Goal: Task Accomplishment & Management: Manage account settings

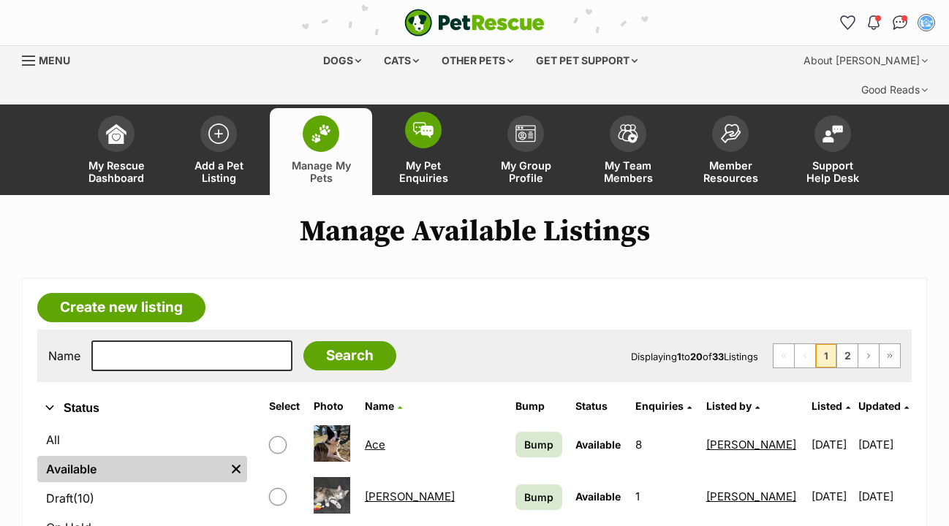
click at [425, 122] on img at bounding box center [423, 130] width 20 height 16
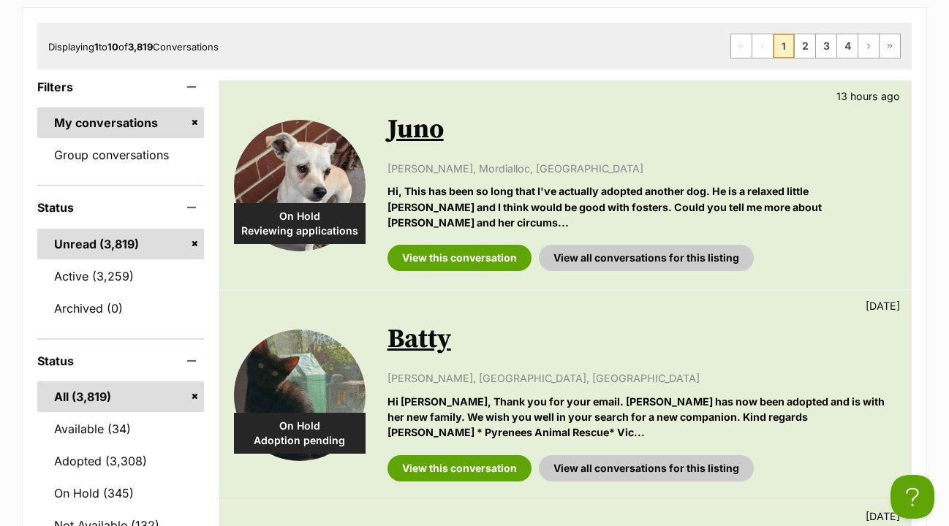
scroll to position [270, 0]
click at [121, 414] on link "Available (34)" at bounding box center [120, 429] width 167 height 31
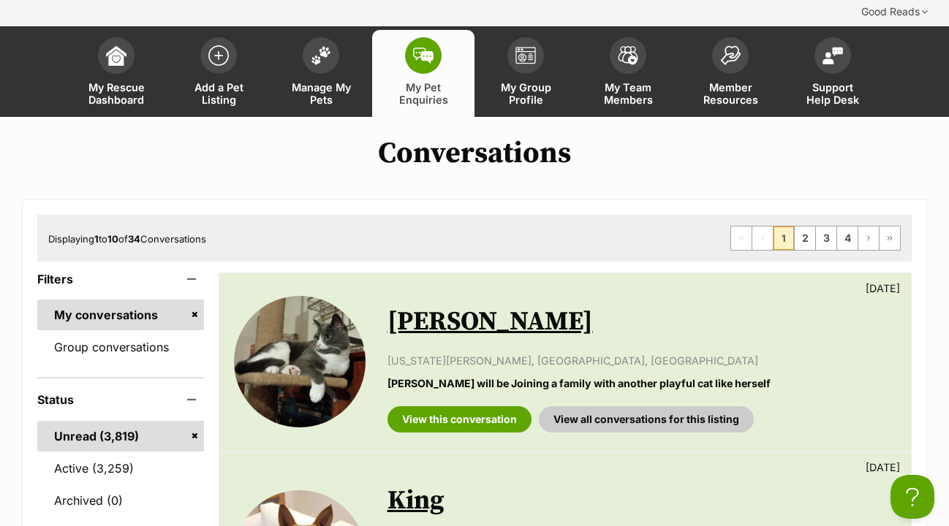
scroll to position [80, 0]
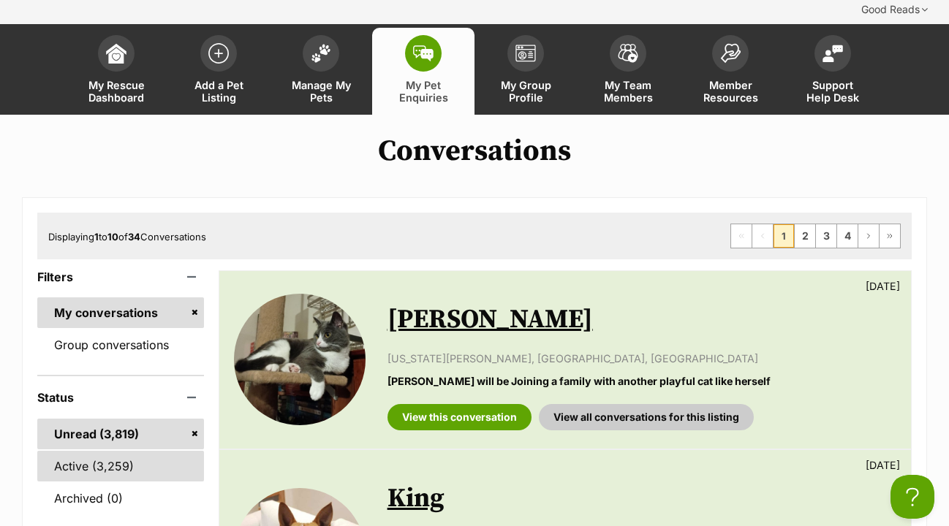
click at [97, 451] on link "Active (3,259)" at bounding box center [120, 466] width 167 height 31
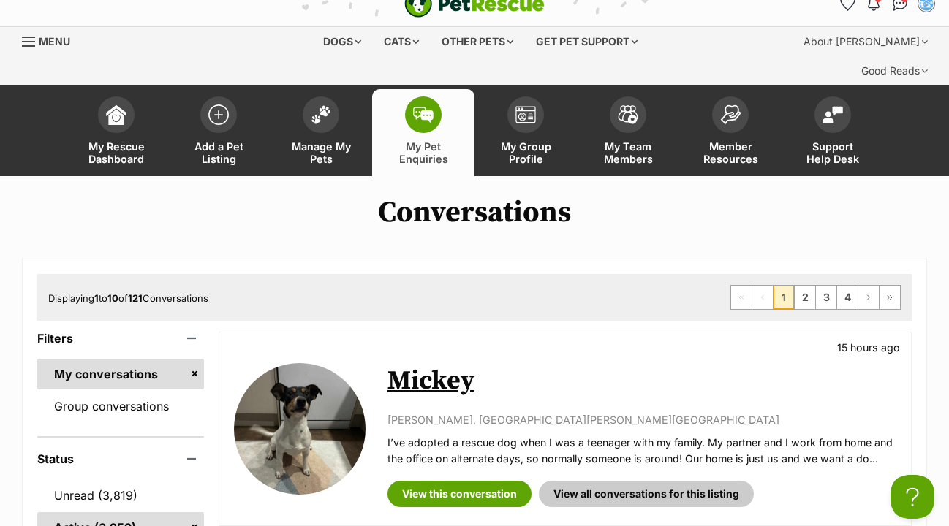
scroll to position [35, 0]
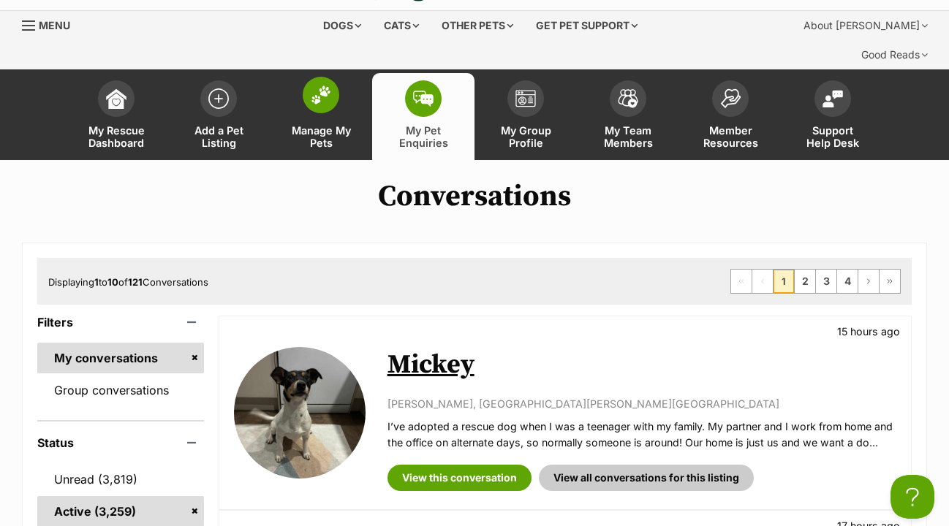
click at [324, 86] on img at bounding box center [321, 95] width 20 height 19
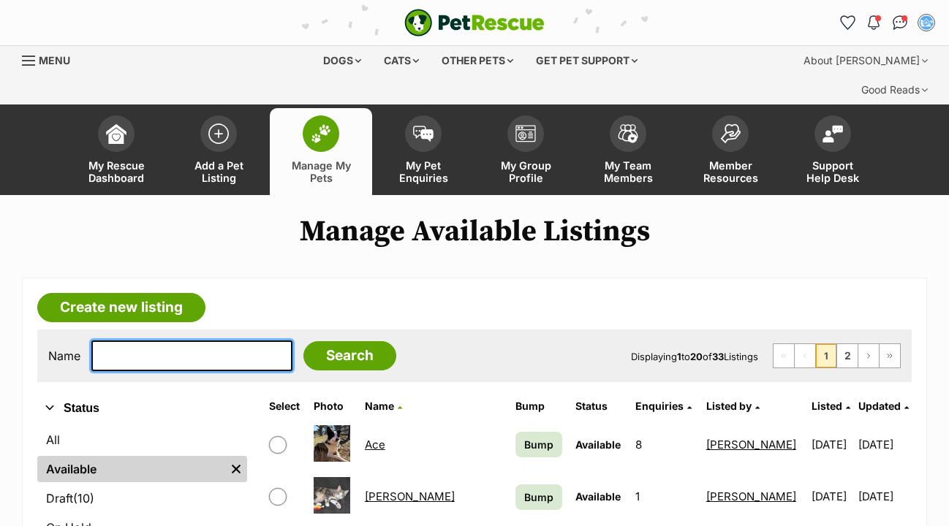
click at [124, 341] on input "text" at bounding box center [191, 356] width 201 height 31
type input "luigi"
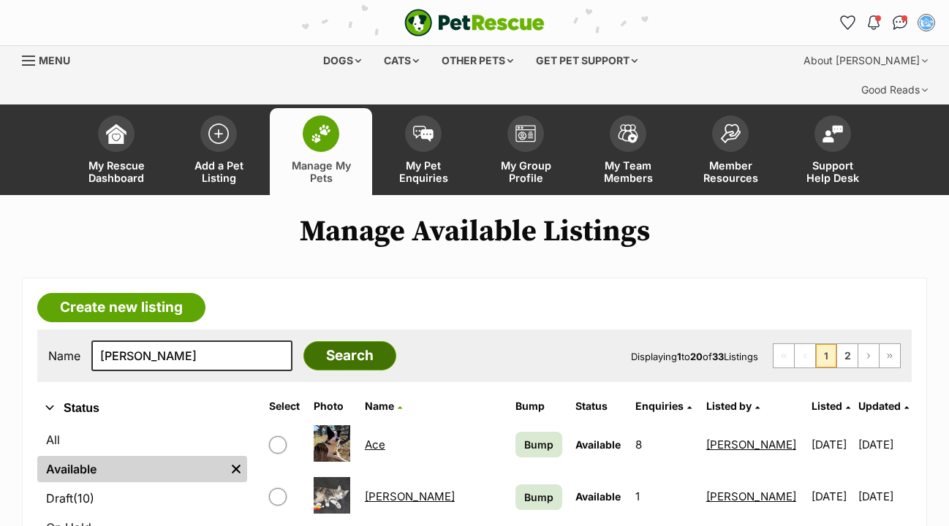
click at [360, 341] on input "Search" at bounding box center [349, 355] width 93 height 29
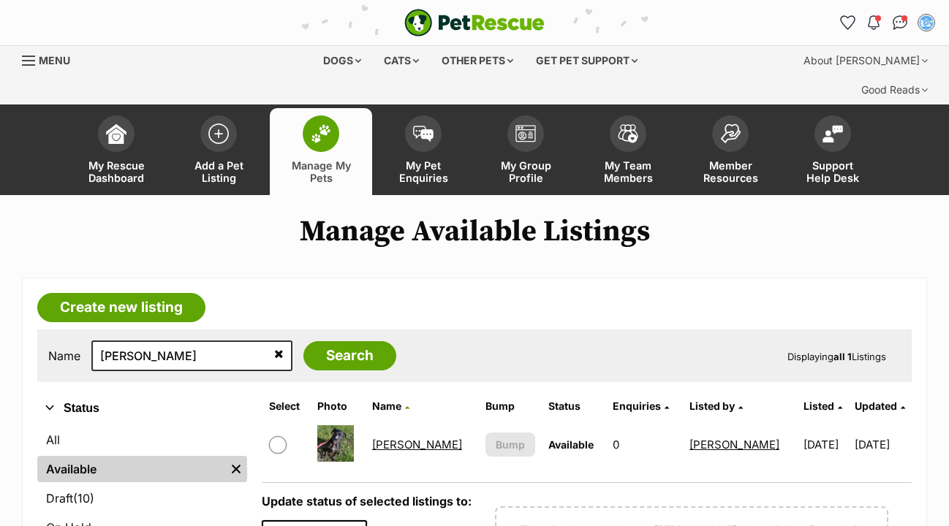
click at [397, 438] on link "Luigi" at bounding box center [417, 445] width 90 height 14
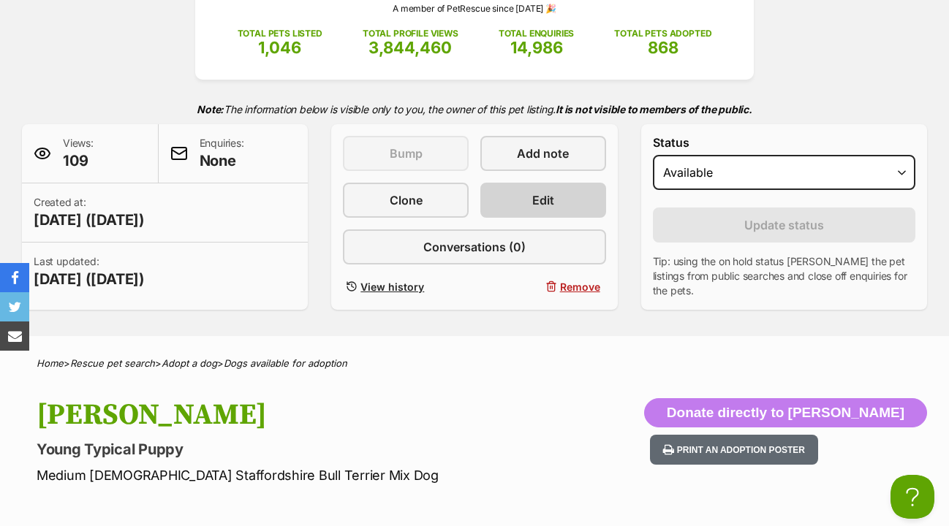
click at [566, 183] on link "Edit" at bounding box center [543, 200] width 126 height 35
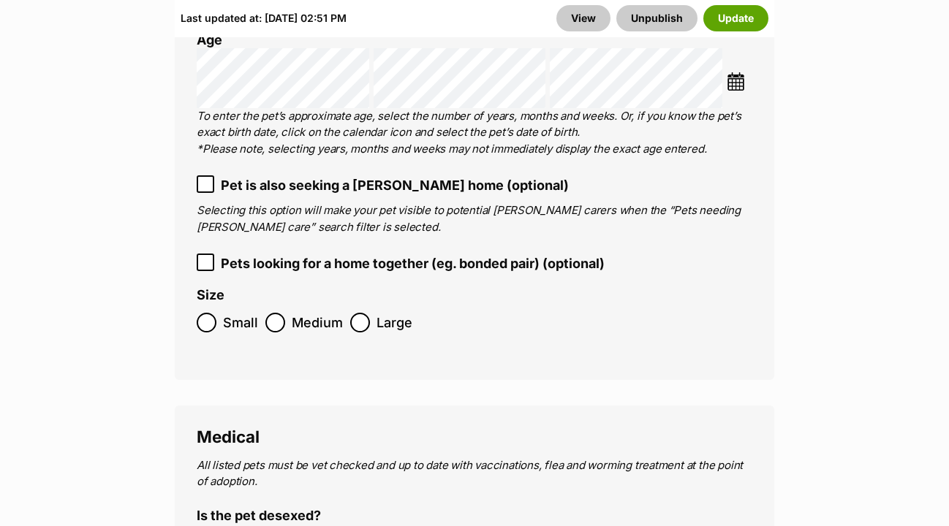
scroll to position [2714, 0]
click at [206, 178] on icon at bounding box center [205, 183] width 10 height 10
click at [727, 20] on button "Update" at bounding box center [735, 18] width 65 height 26
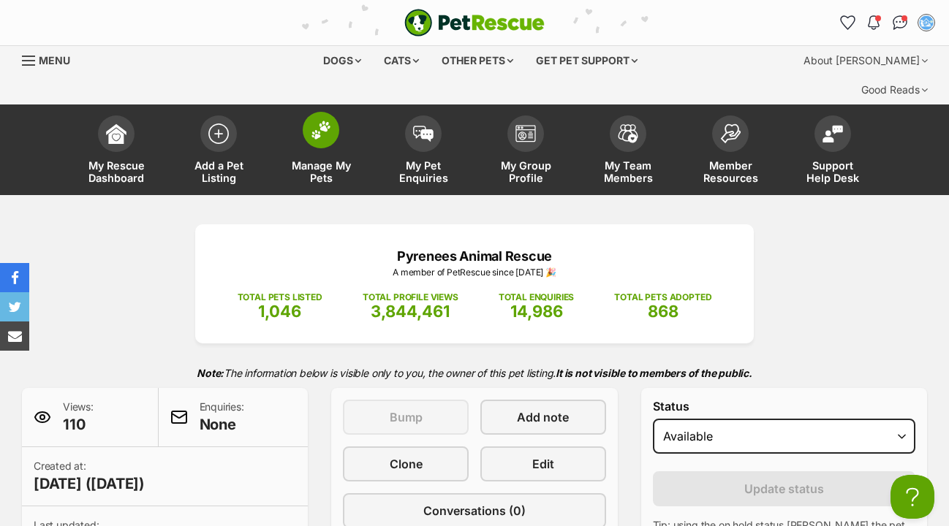
click at [325, 121] on img at bounding box center [321, 130] width 20 height 19
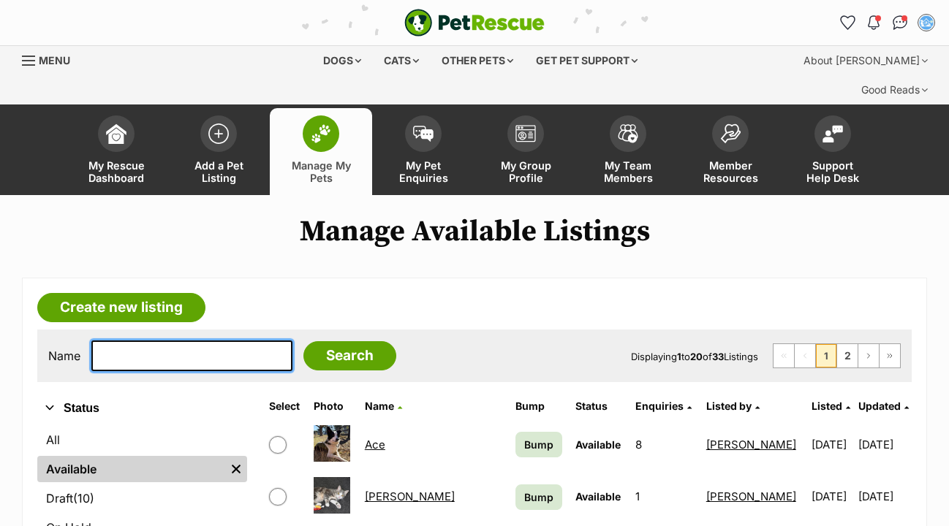
click at [107, 341] on input "text" at bounding box center [191, 356] width 201 height 31
type input "chomp"
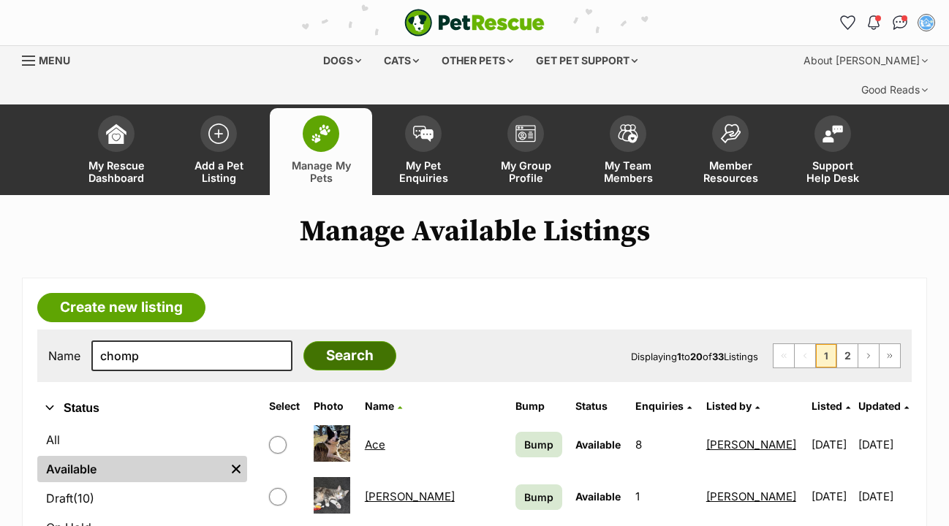
click at [331, 341] on input "Search" at bounding box center [349, 355] width 93 height 29
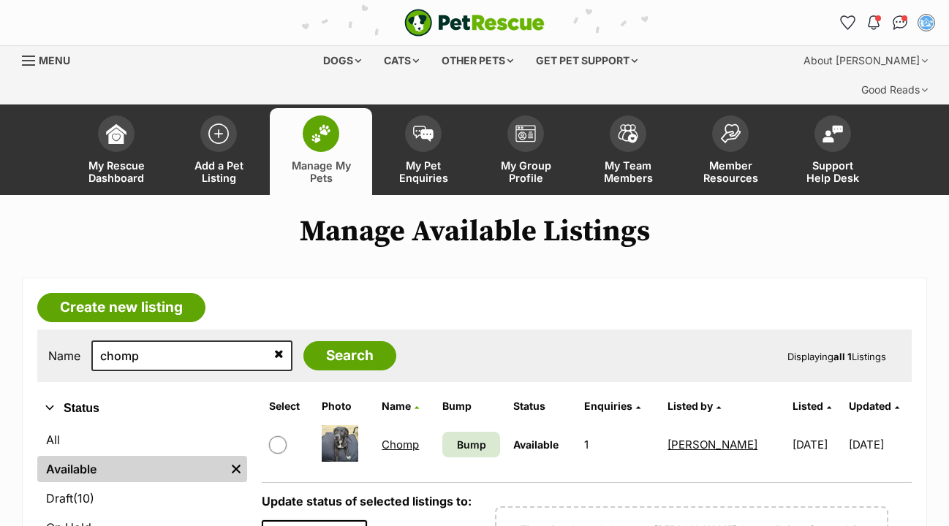
click at [384, 438] on link "Chomp" at bounding box center [400, 445] width 37 height 14
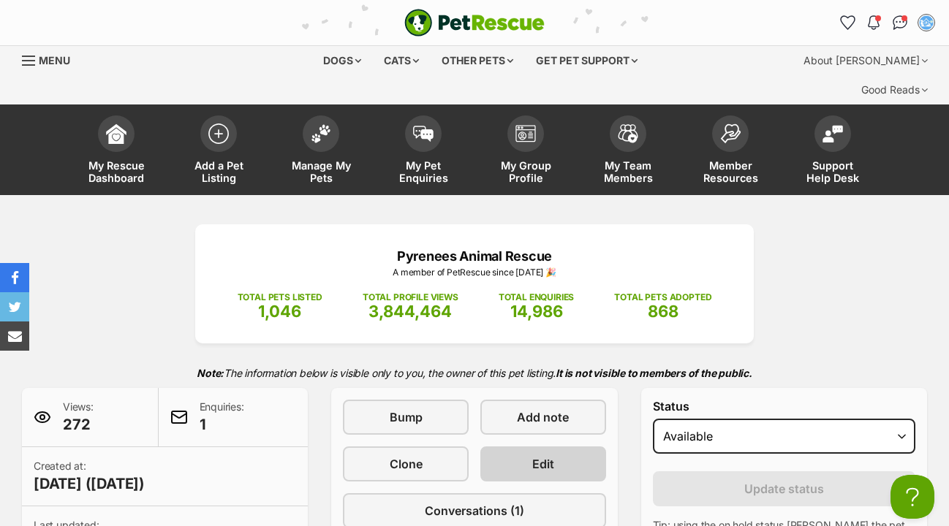
click at [539, 455] on span "Edit" at bounding box center [543, 464] width 22 height 18
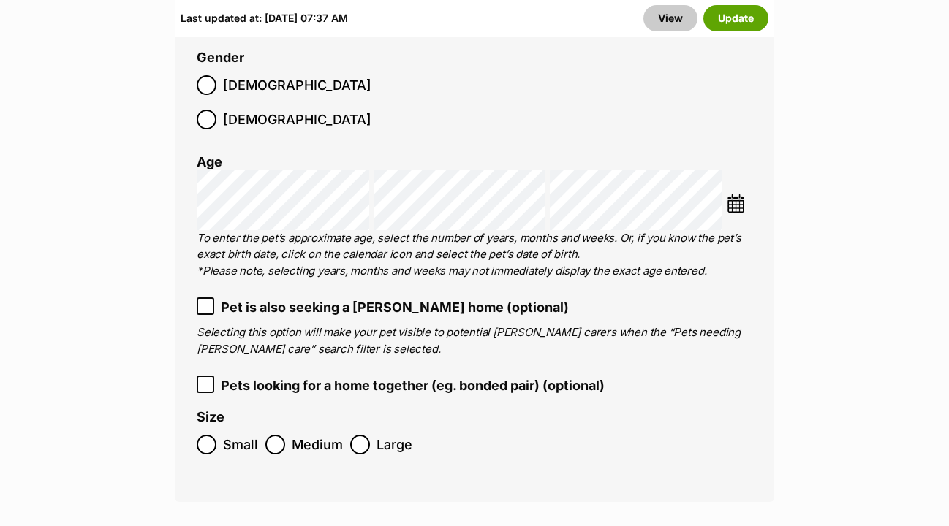
scroll to position [2495, 0]
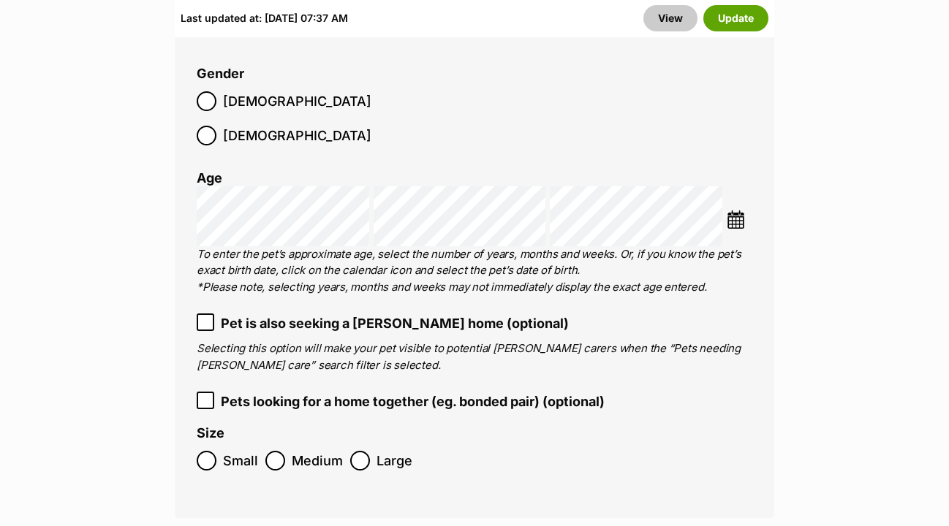
click at [205, 319] on icon at bounding box center [205, 322] width 9 height 7
click at [747, 17] on button "Update" at bounding box center [735, 18] width 65 height 26
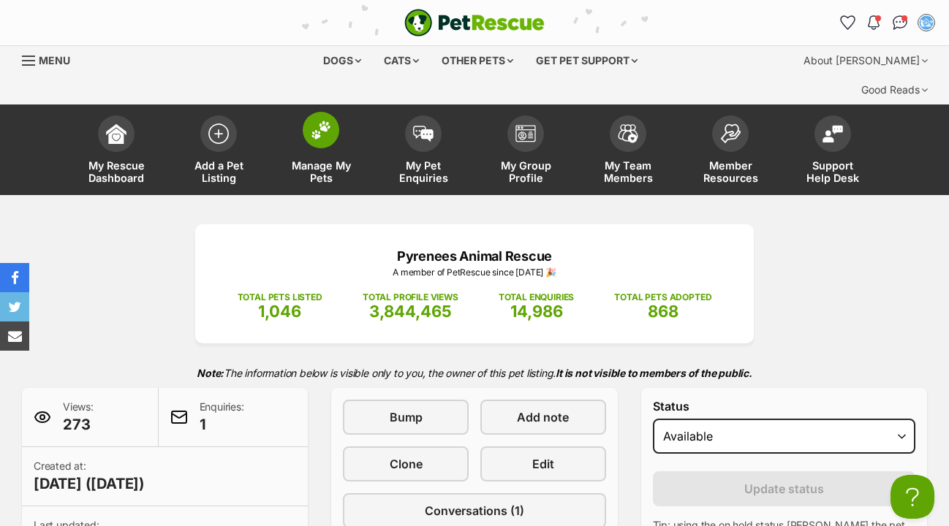
click at [328, 121] on img at bounding box center [321, 130] width 20 height 19
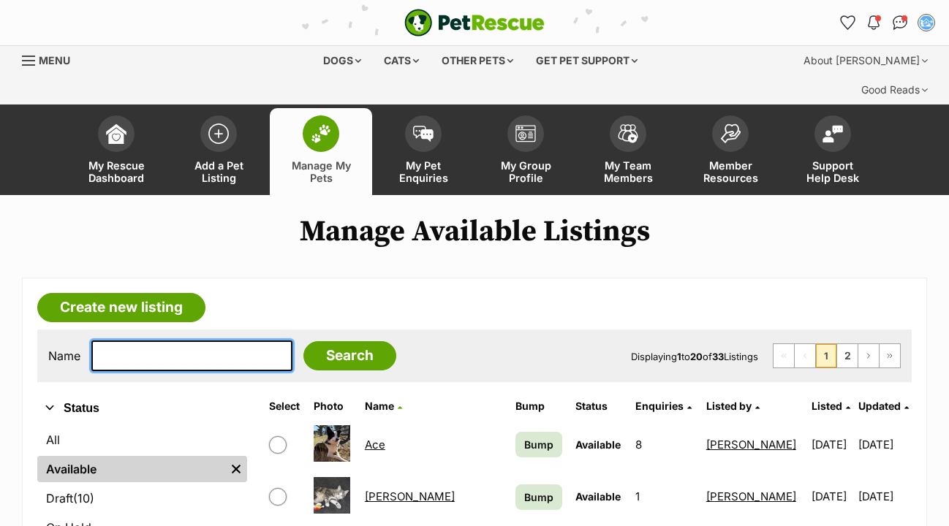
click at [125, 341] on input "text" at bounding box center [191, 356] width 201 height 31
type input "nibbles"
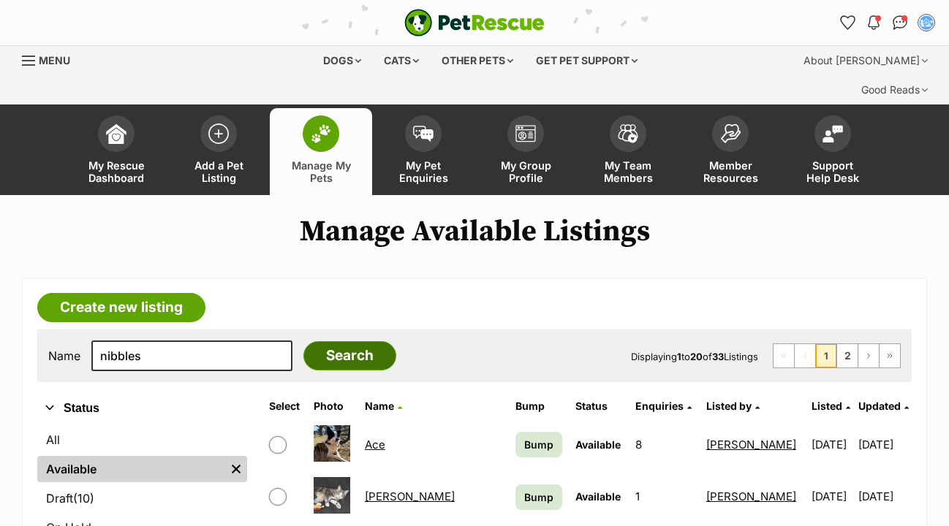
click at [363, 341] on input "Search" at bounding box center [349, 355] width 93 height 29
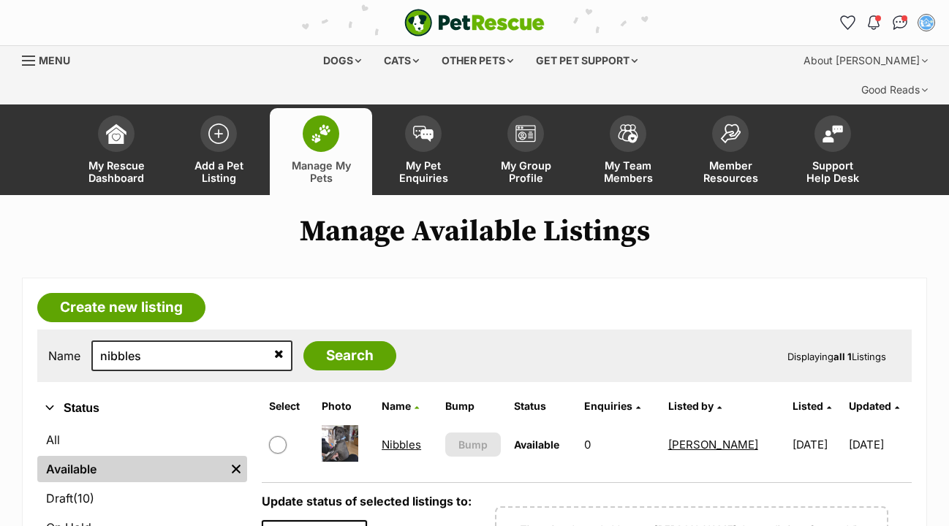
click at [407, 438] on link "Nibbles" at bounding box center [401, 445] width 39 height 14
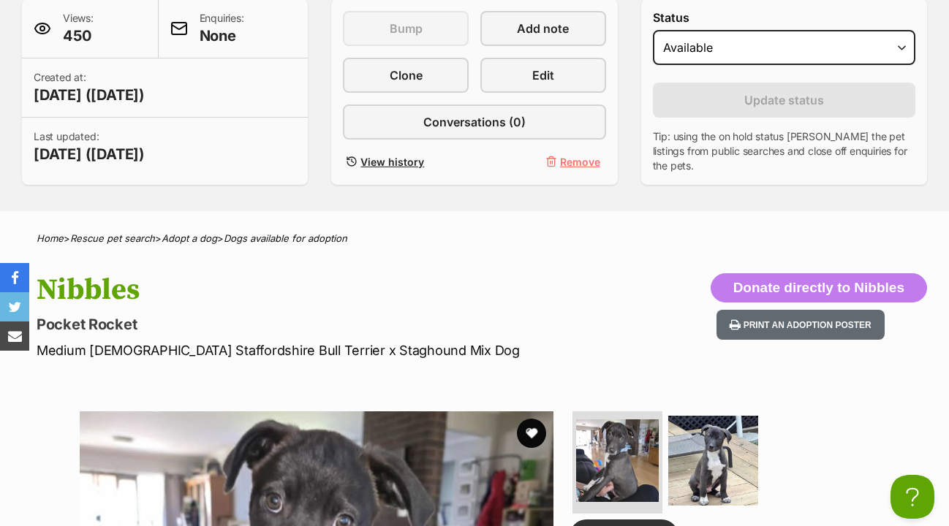
scroll to position [388, 0]
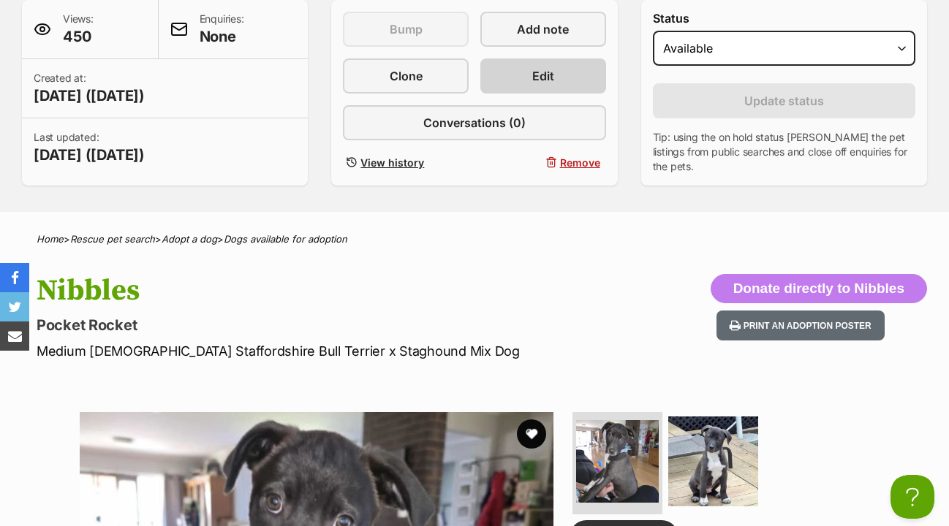
click at [545, 67] on span "Edit" at bounding box center [543, 76] width 22 height 18
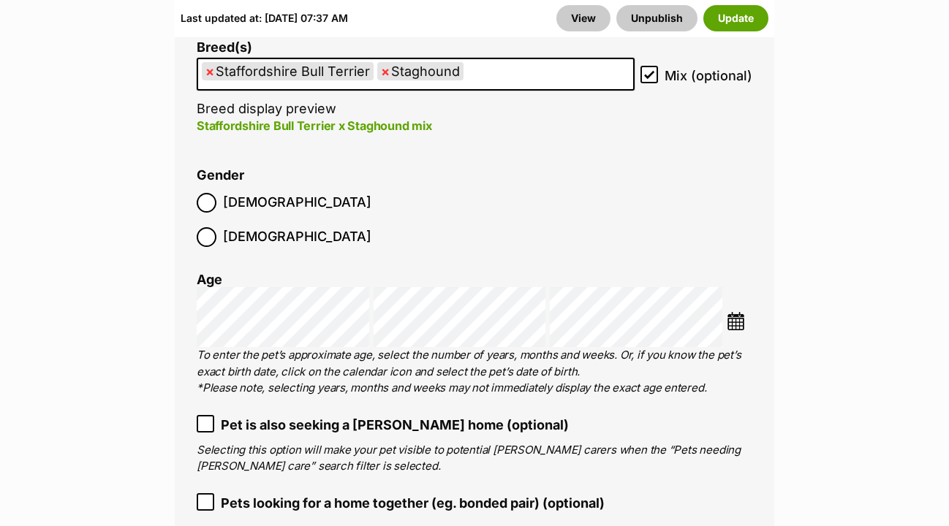
scroll to position [2582, 0]
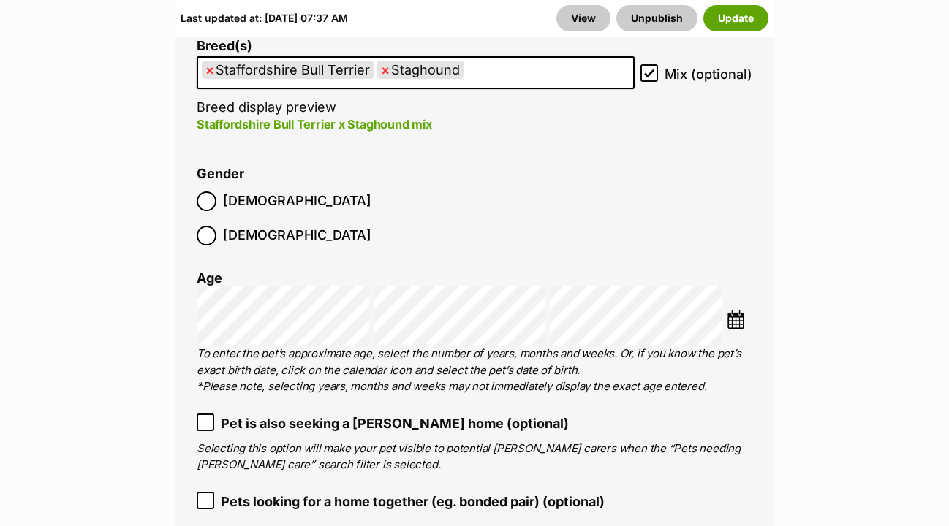
click at [207, 419] on icon at bounding box center [205, 422] width 9 height 7
click at [742, 15] on button "Update" at bounding box center [735, 18] width 65 height 26
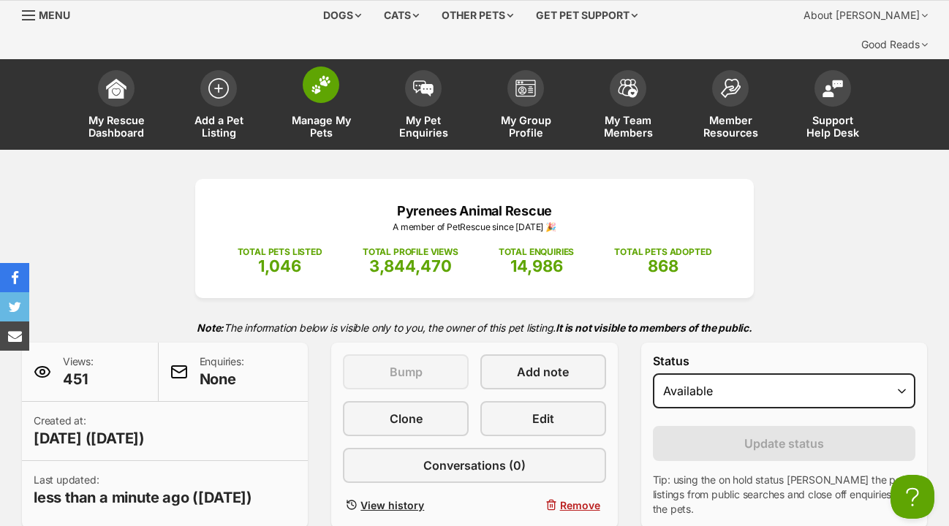
scroll to position [48, 0]
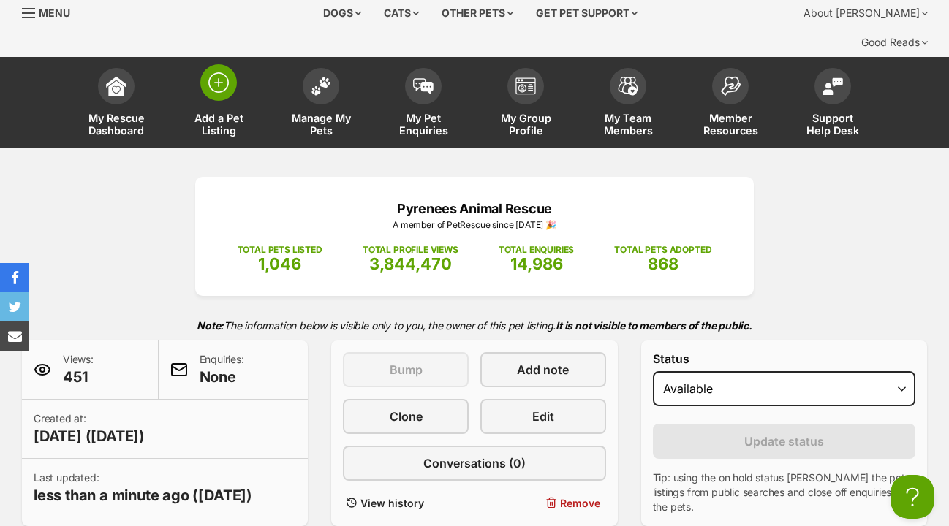
click at [205, 64] on span at bounding box center [218, 82] width 37 height 37
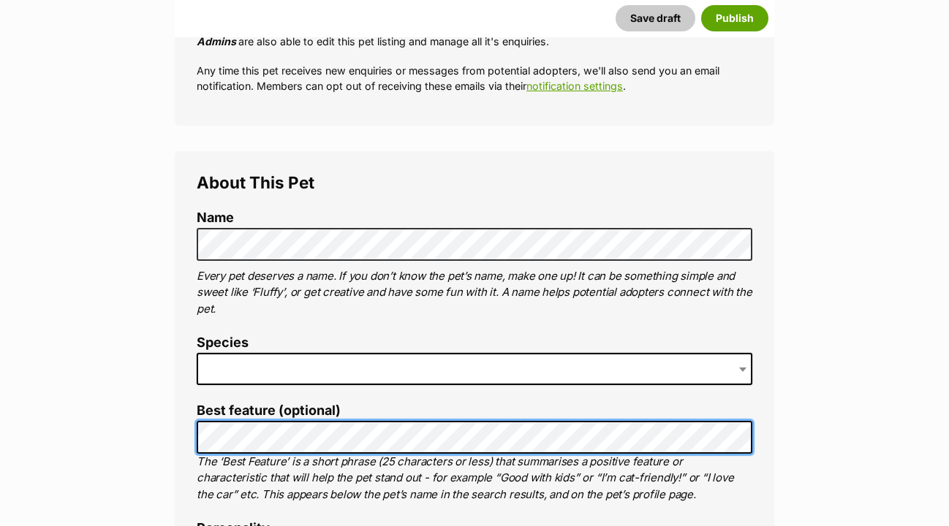
scroll to position [450, 0]
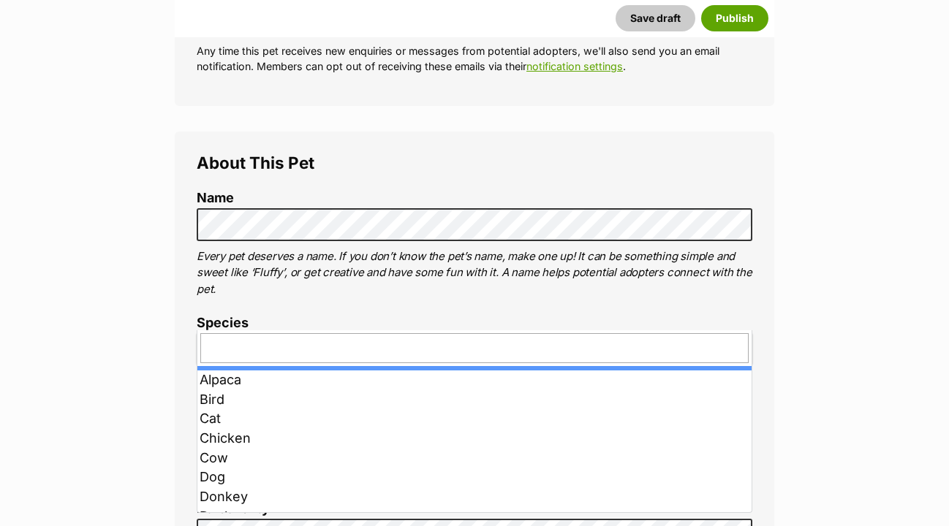
click at [232, 333] on span at bounding box center [475, 349] width 556 height 32
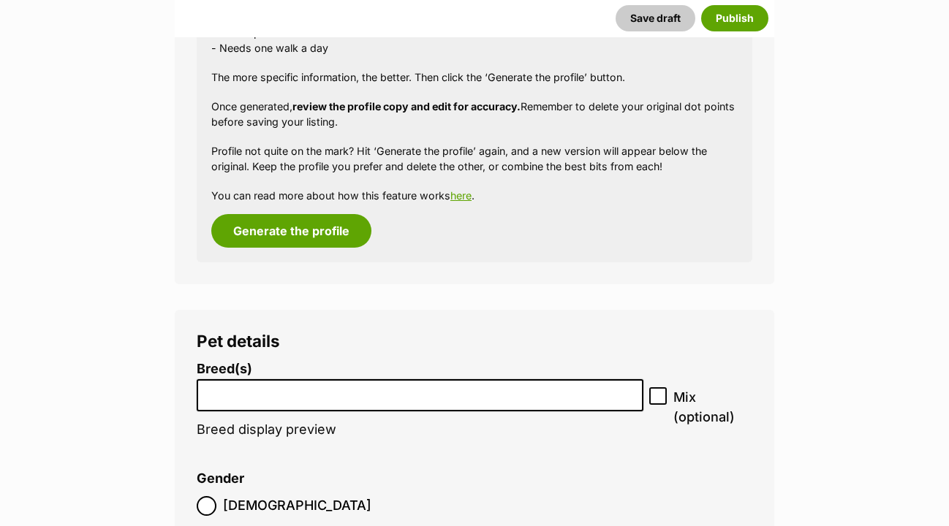
scroll to position [1789, 0]
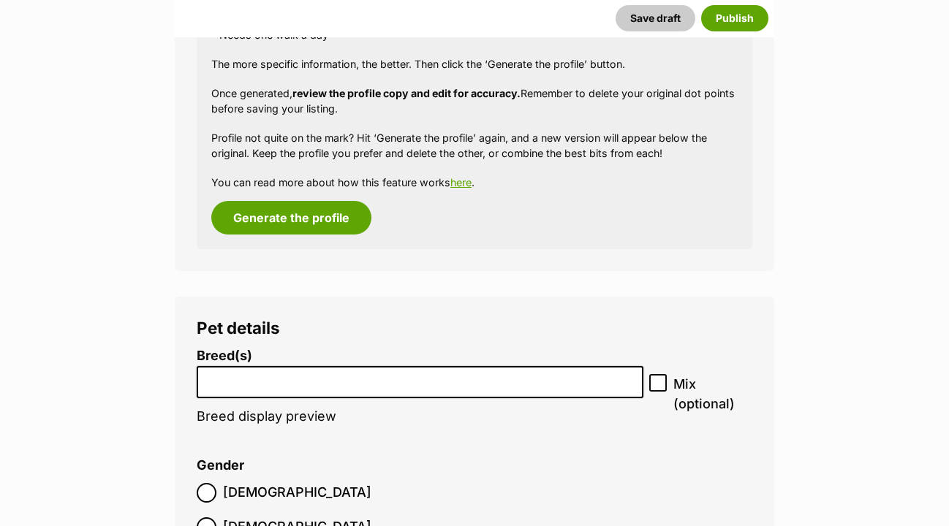
click at [231, 371] on input "search" at bounding box center [420, 378] width 436 height 15
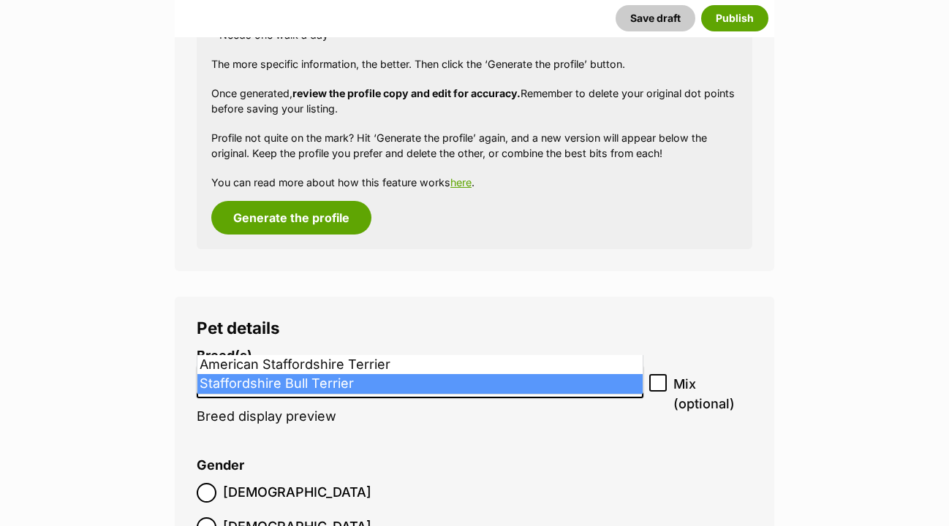
type input "staff"
select select "198"
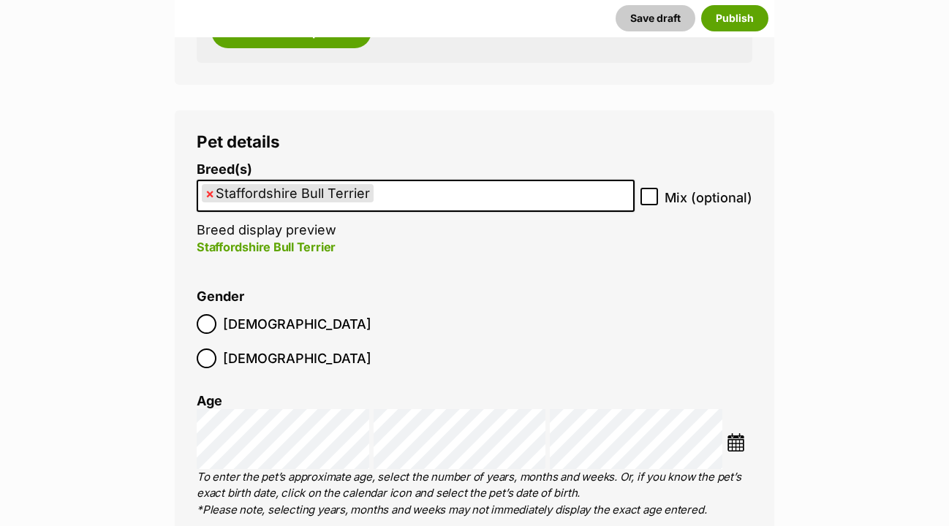
scroll to position [1978, 0]
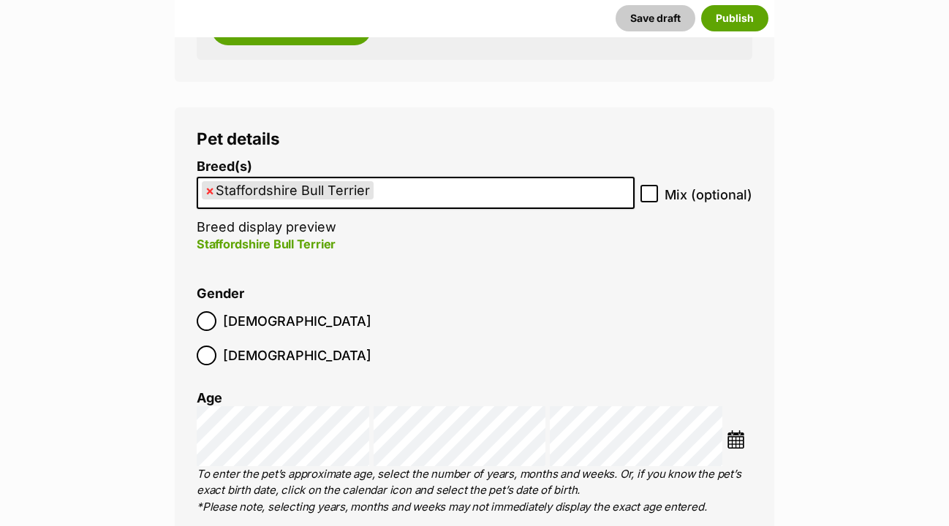
click at [735, 431] on img at bounding box center [736, 440] width 18 height 18
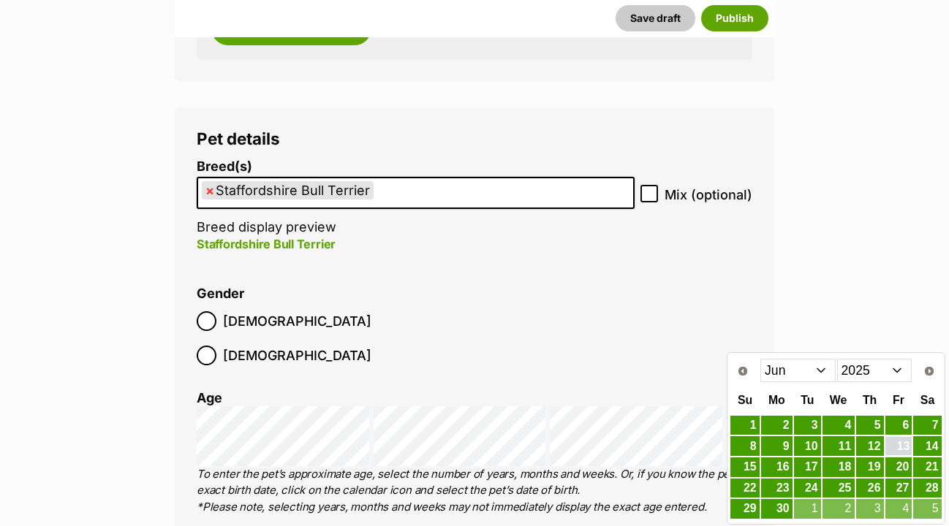
click at [898, 441] on link "13" at bounding box center [898, 446] width 27 height 18
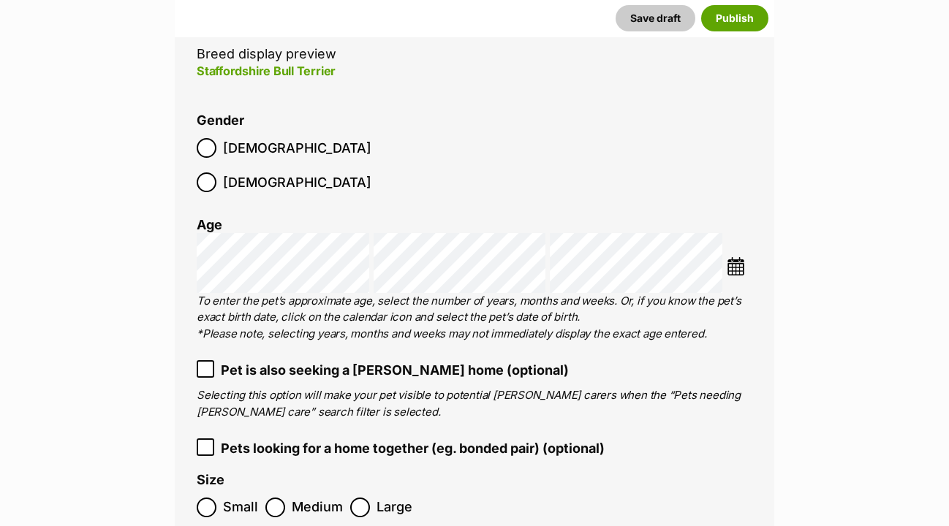
scroll to position [2162, 0]
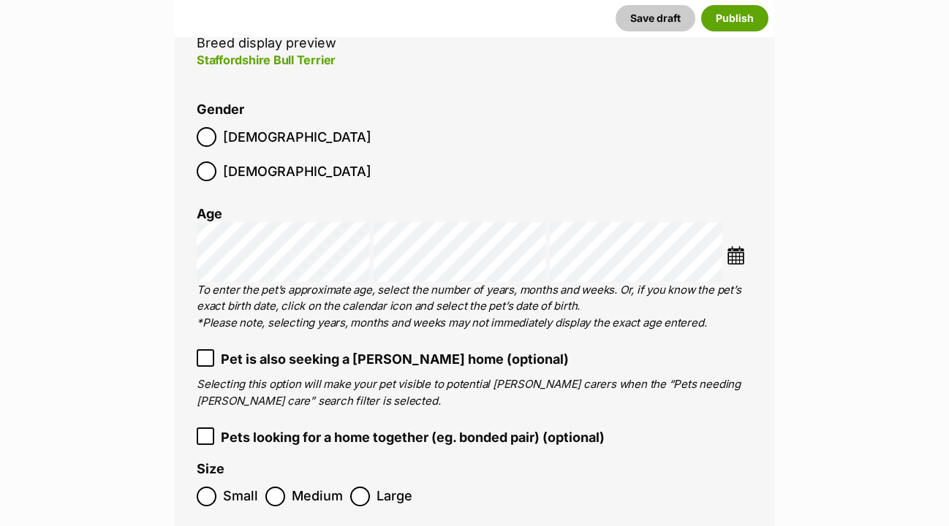
click at [202, 353] on icon at bounding box center [205, 358] width 10 height 10
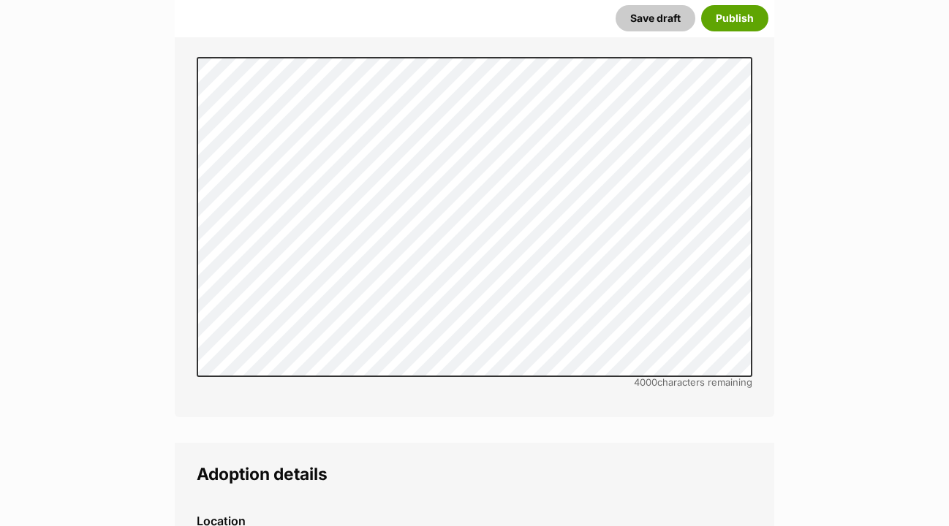
scroll to position [3262, 0]
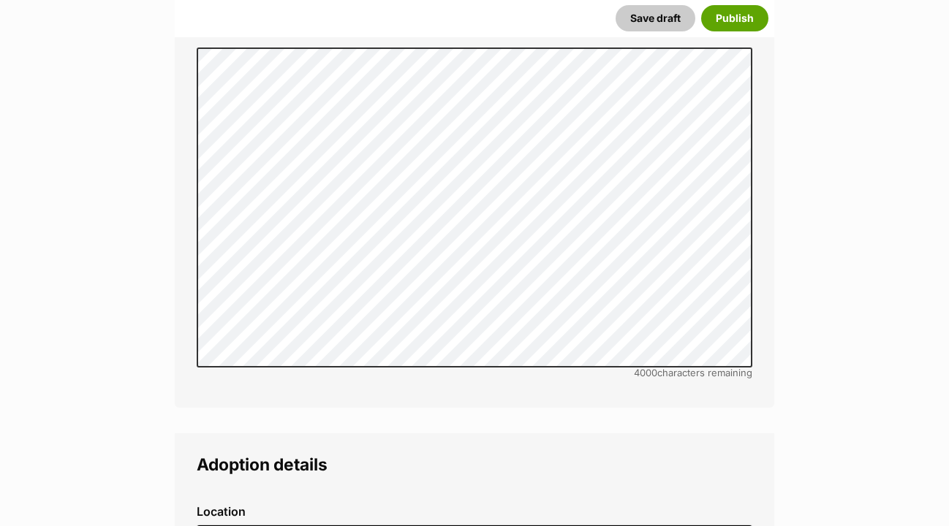
type input "Ballarat Central, Victoria, 3350"
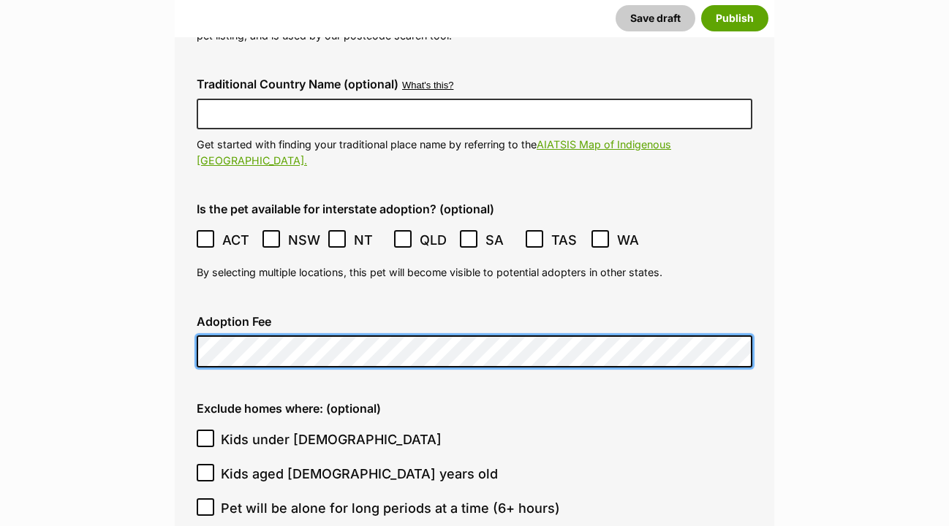
scroll to position [3819, 0]
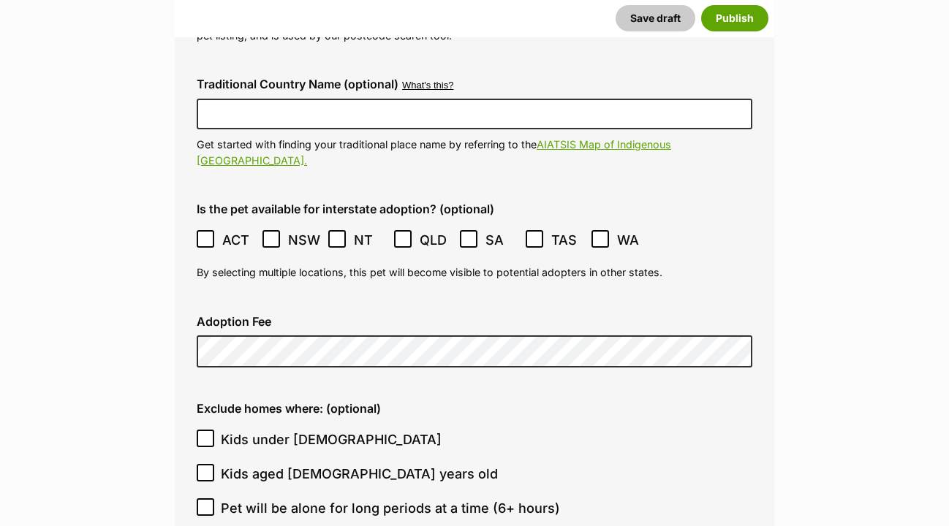
click at [205, 433] on icon at bounding box center [205, 438] width 10 height 10
click at [205, 430] on input "Kids under 5 years old" at bounding box center [206, 439] width 18 height 18
checkbox input "true"
click at [205, 464] on input "Kids aged 6-12 years old" at bounding box center [206, 473] width 18 height 18
checkbox input "true"
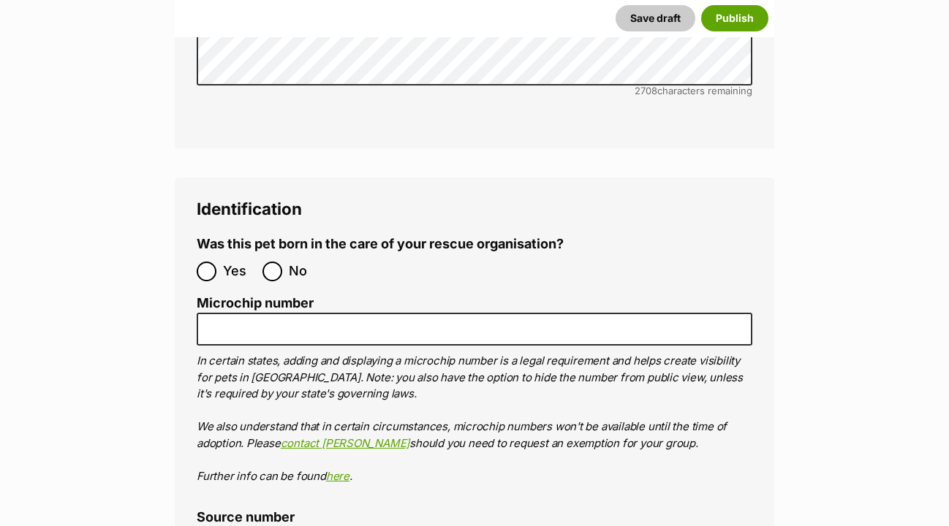
scroll to position [4860, 0]
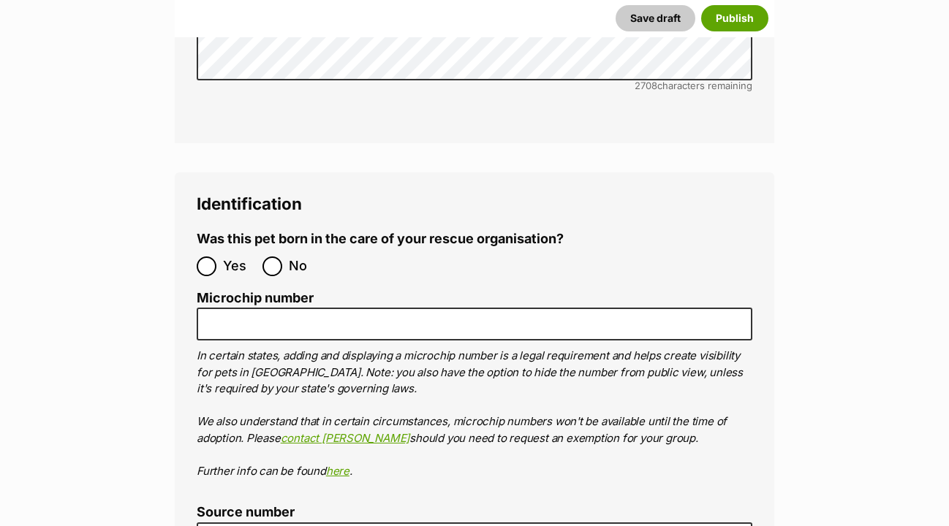
click at [274, 257] on input "No" at bounding box center [272, 267] width 20 height 20
radio input "true"
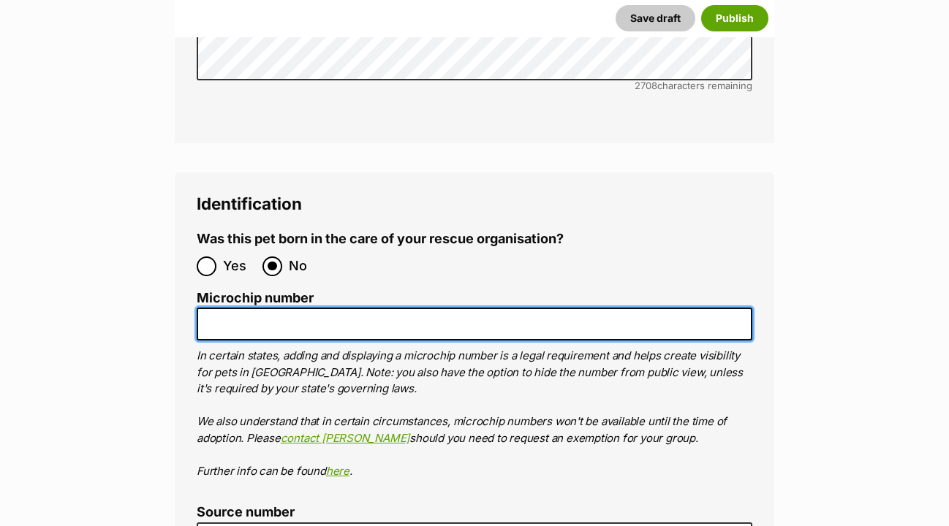
click at [218, 308] on input "Microchip number" at bounding box center [475, 324] width 556 height 33
paste input "956000016855495"
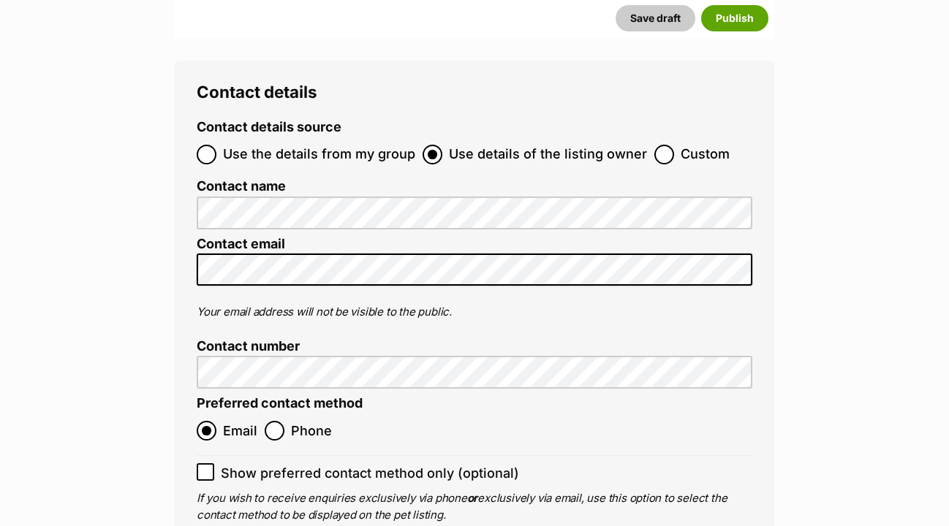
scroll to position [5712, 0]
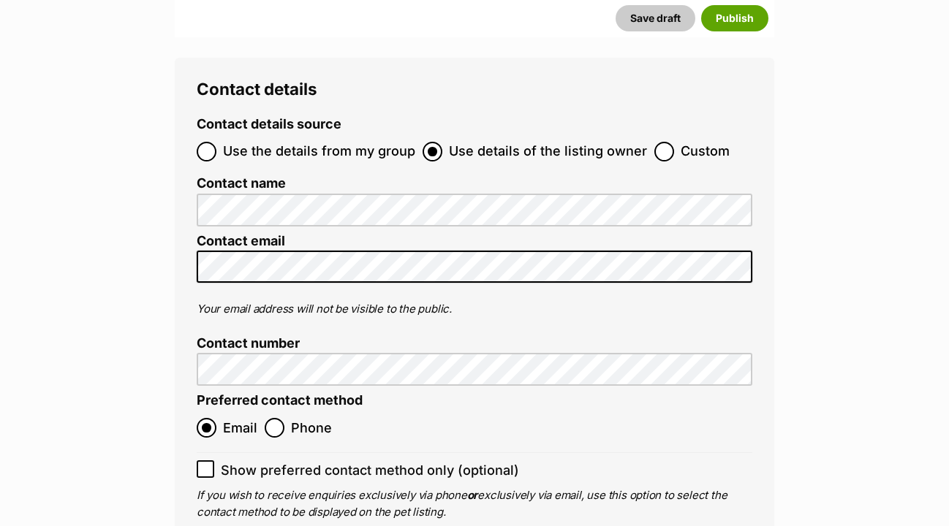
type input "956000016855495"
click at [205, 464] on icon at bounding box center [205, 469] width 10 height 10
click at [205, 461] on input "Show preferred contact method only (optional)" at bounding box center [206, 470] width 18 height 18
checkbox input "true"
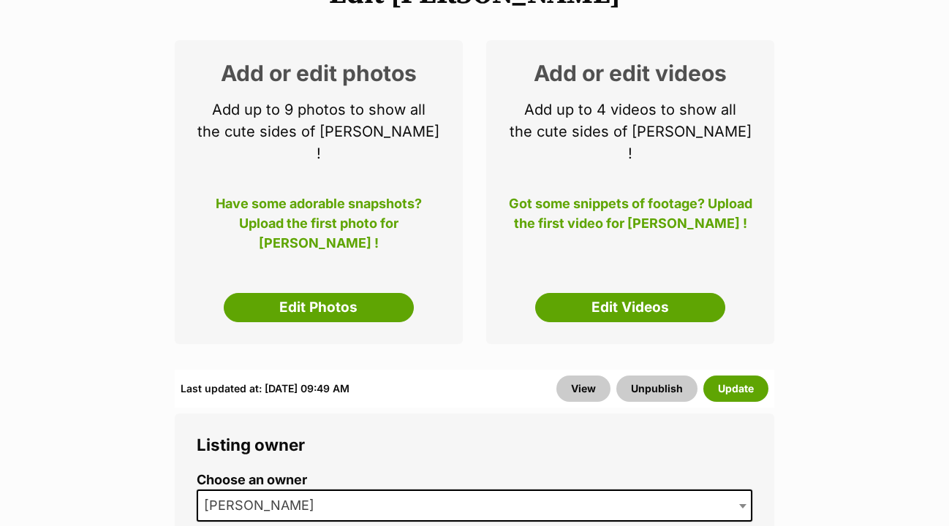
scroll to position [240, 0]
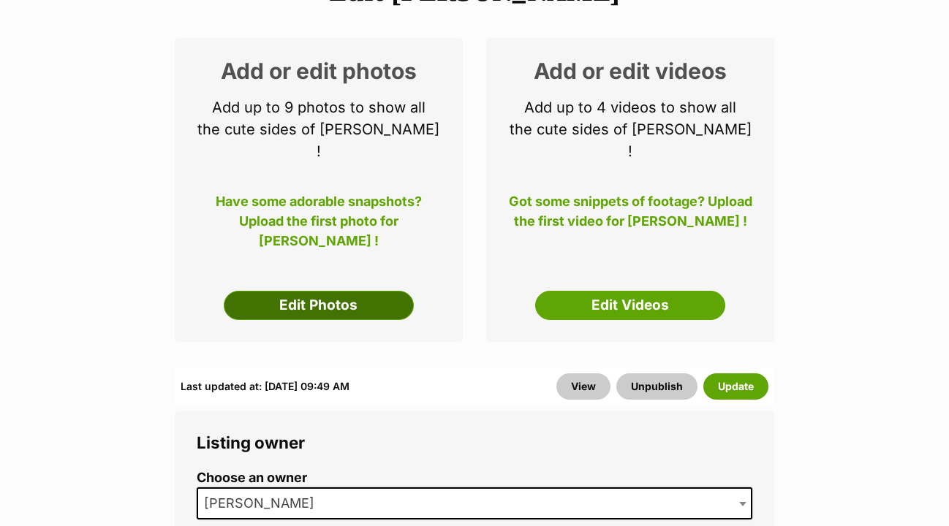
click at [359, 291] on link "Edit Photos" at bounding box center [319, 305] width 190 height 29
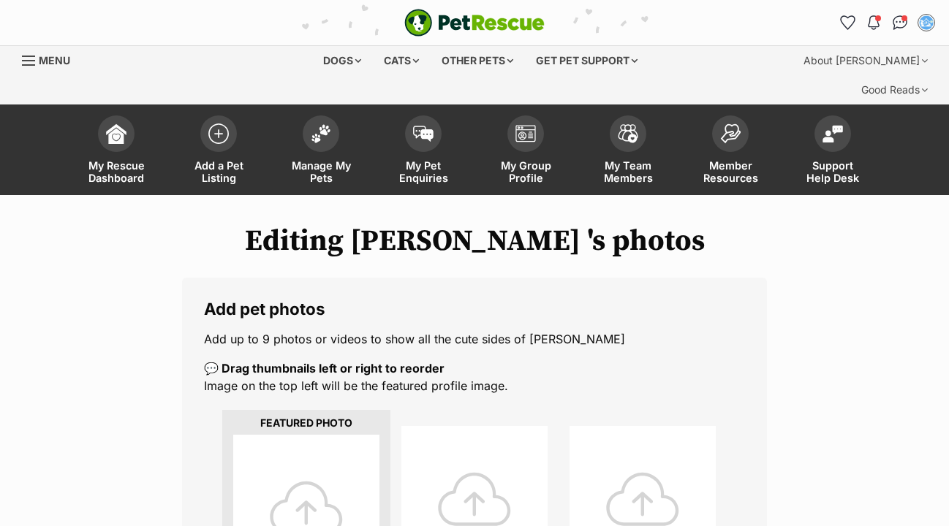
click at [325, 435] on div at bounding box center [306, 508] width 146 height 146
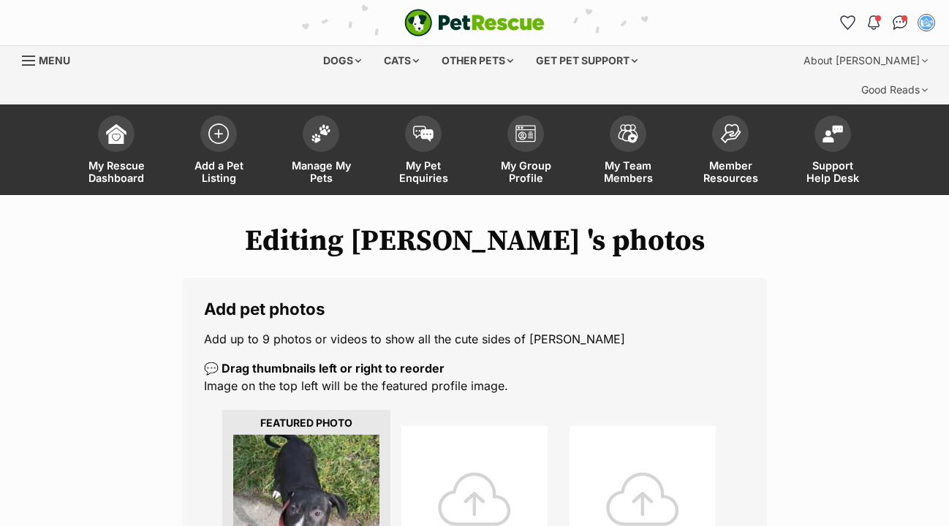
click at [494, 447] on div at bounding box center [474, 499] width 146 height 146
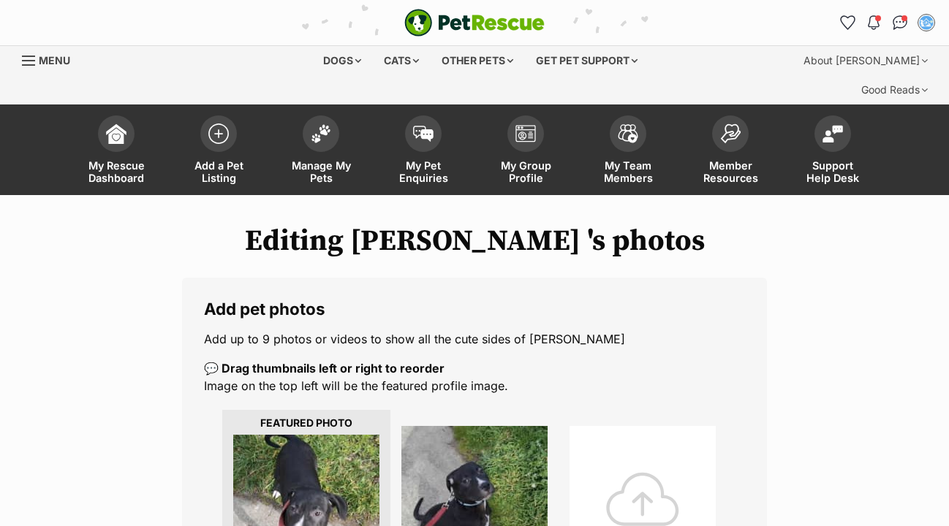
click at [608, 452] on div at bounding box center [642, 499] width 146 height 146
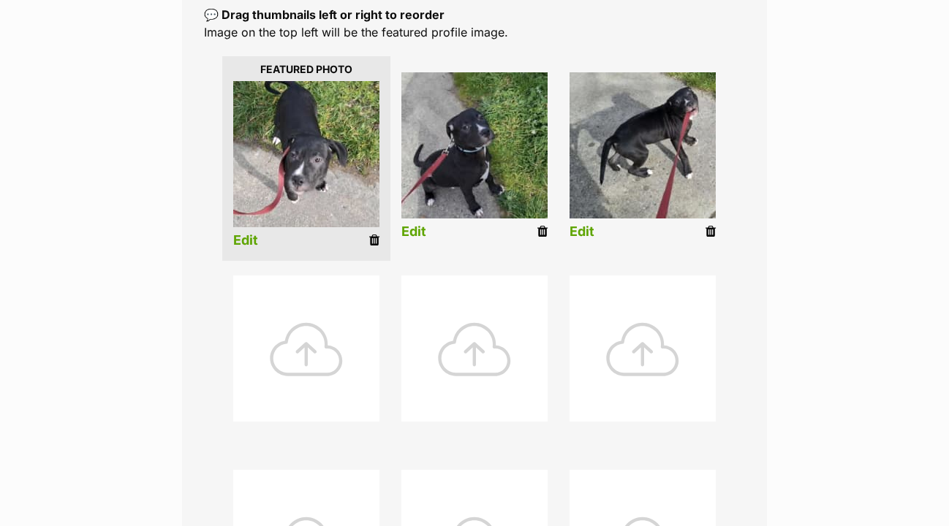
scroll to position [361, 0]
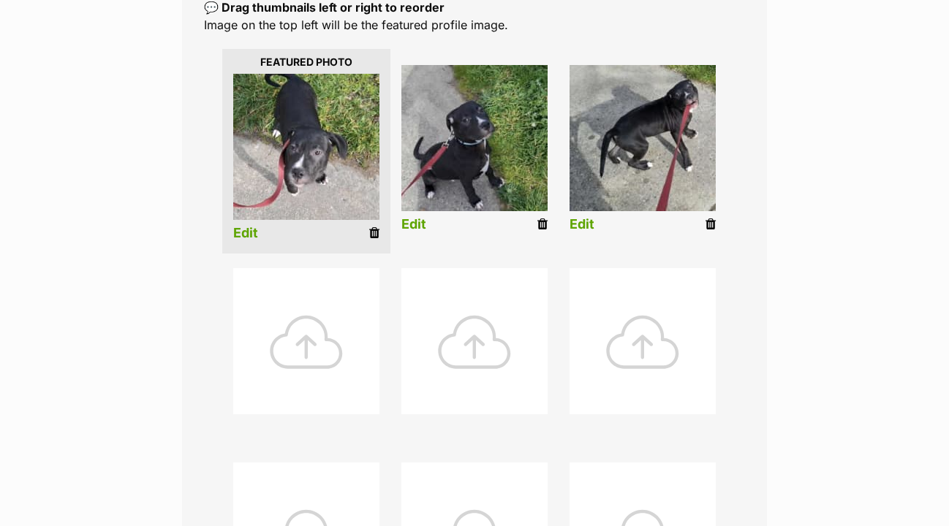
click at [311, 308] on div at bounding box center [306, 341] width 146 height 146
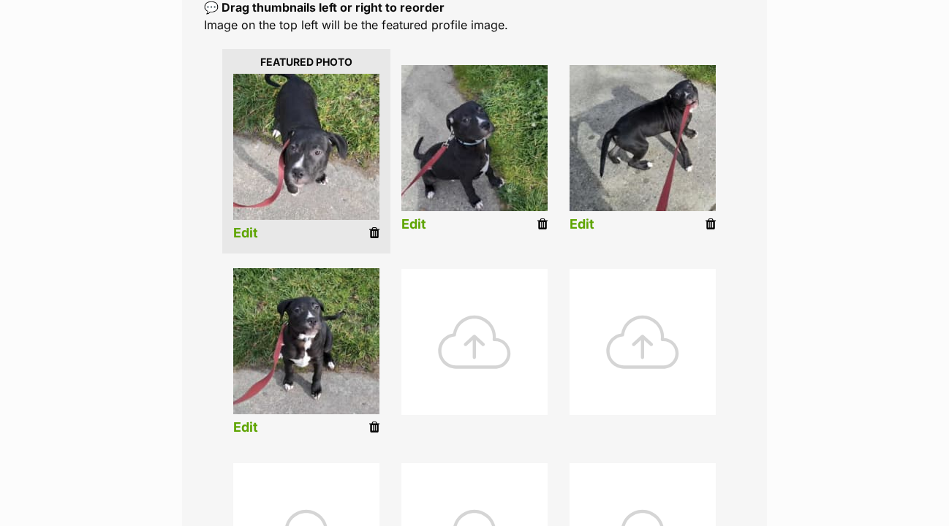
click at [496, 327] on div at bounding box center [474, 342] width 146 height 146
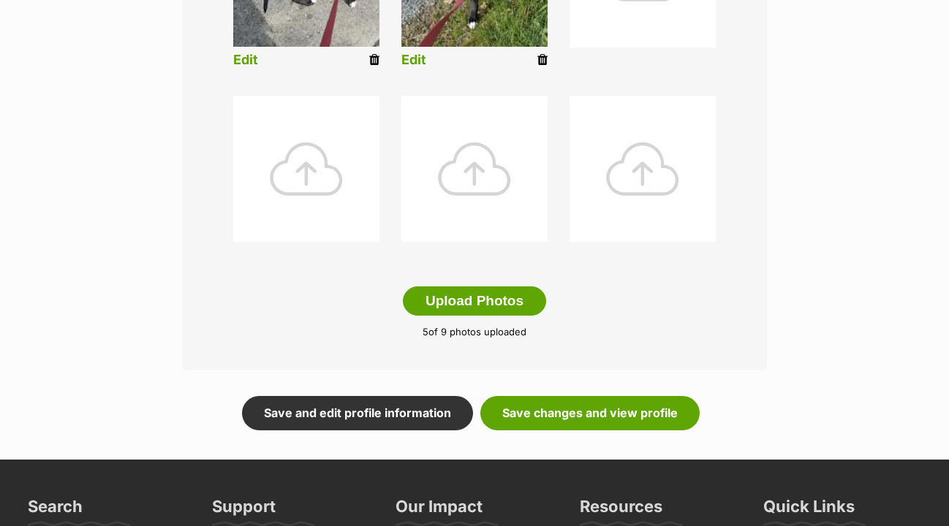
scroll to position [773, 0]
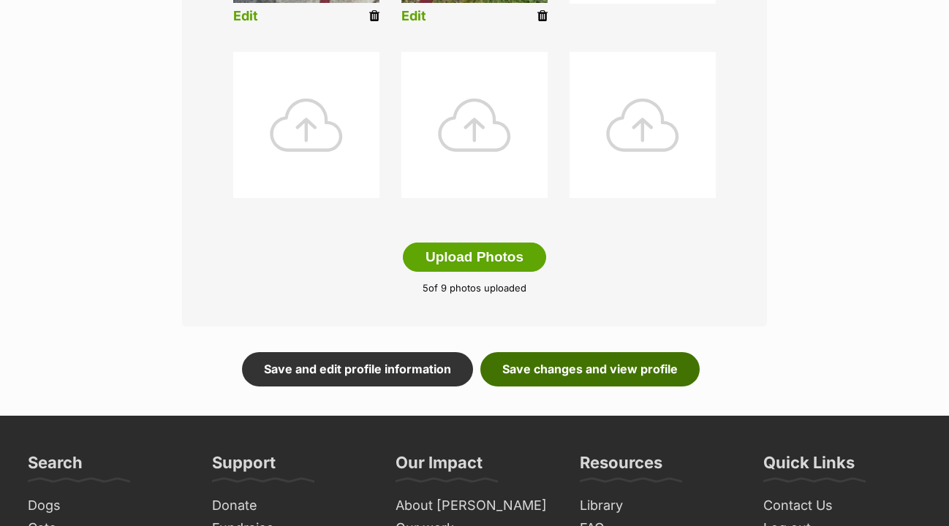
click at [577, 352] on link "Save changes and view profile" at bounding box center [589, 369] width 219 height 34
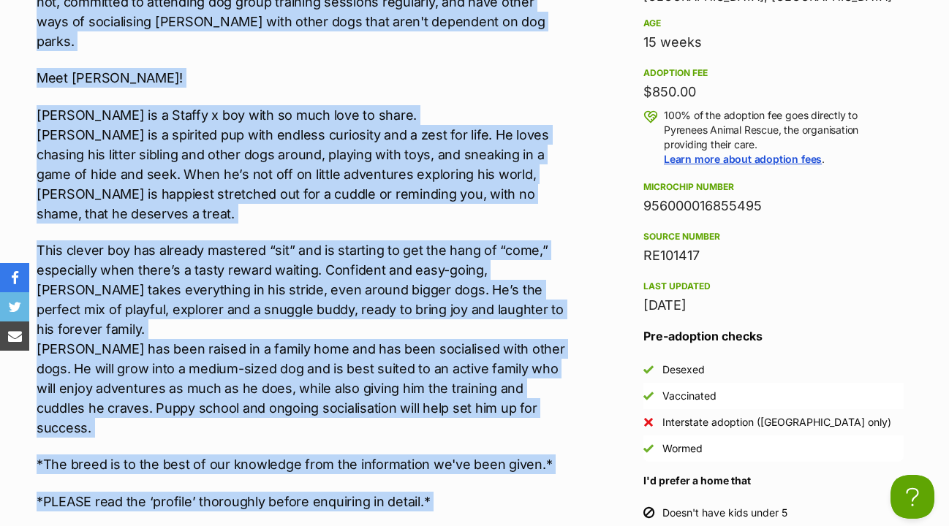
scroll to position [1593, 0]
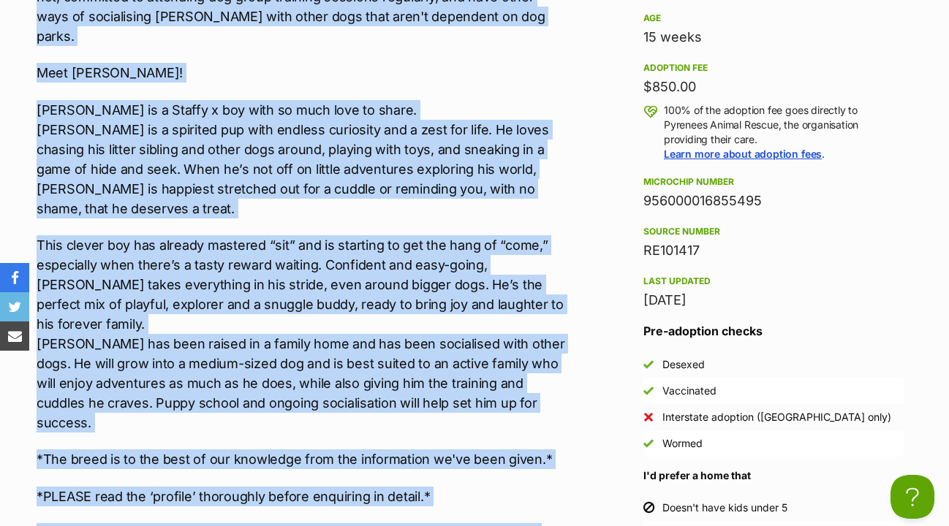
drag, startPoint x: 37, startPoint y: 232, endPoint x: 310, endPoint y: 451, distance: 349.9
click at [310, 451] on div "[PERSON_NAME] requires the following in his new home: - Another desexed dog liv…" at bounding box center [301, 186] width 528 height 751
copy div "Mario requires the following in his new home: - Another desexed dog living in t…"
drag, startPoint x: 643, startPoint y: 171, endPoint x: 778, endPoint y: 173, distance: 136.0
click at [778, 173] on aside "Rescue group Pyrenees Animal Rescue PetRescue ID 1145433 Location Ballarat Cent…" at bounding box center [773, 208] width 307 height 680
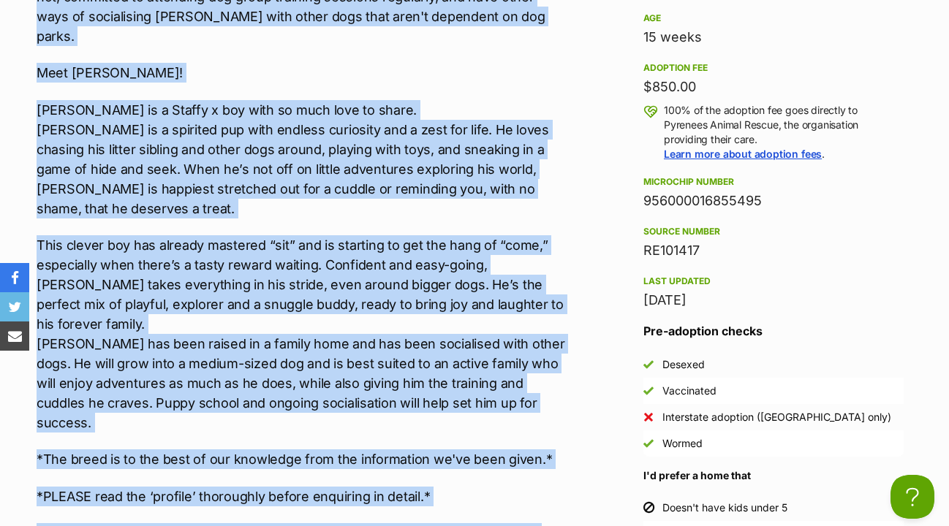
copy div "956000016855495"
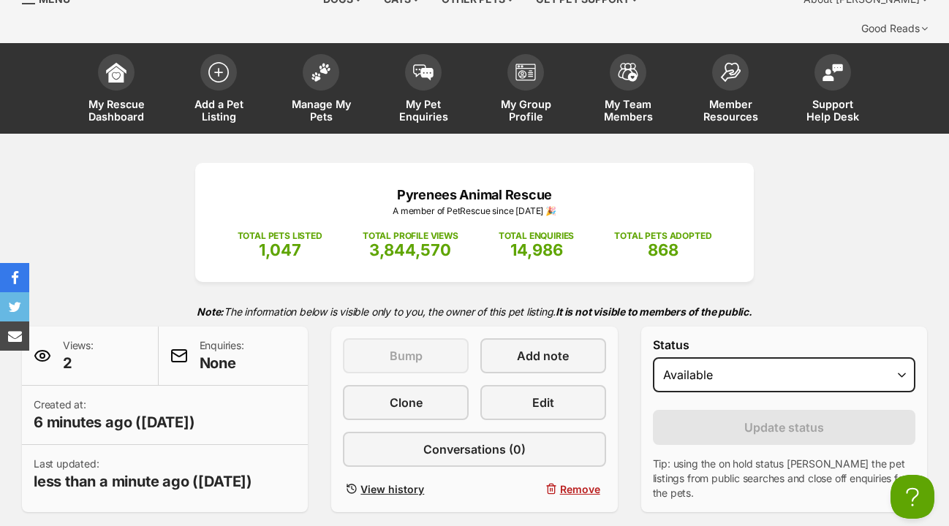
scroll to position [69, 0]
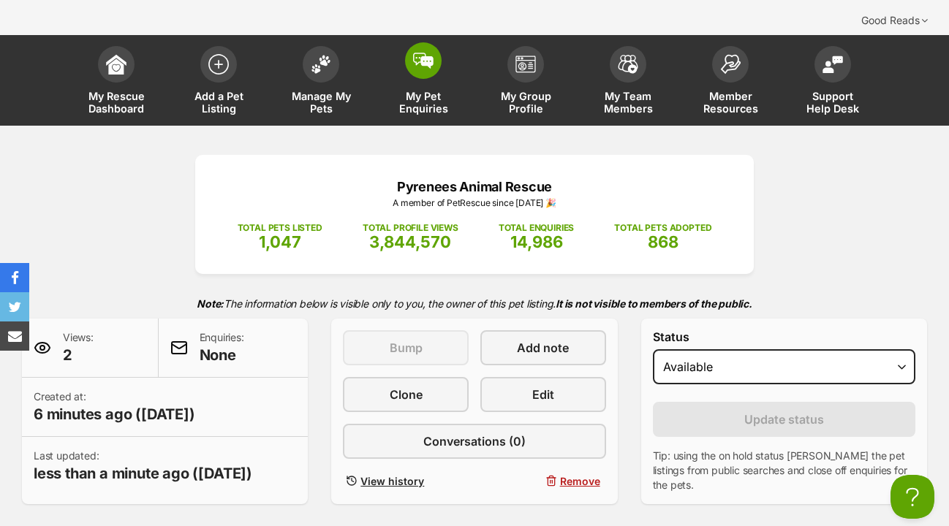
click at [422, 53] on img at bounding box center [423, 61] width 20 height 16
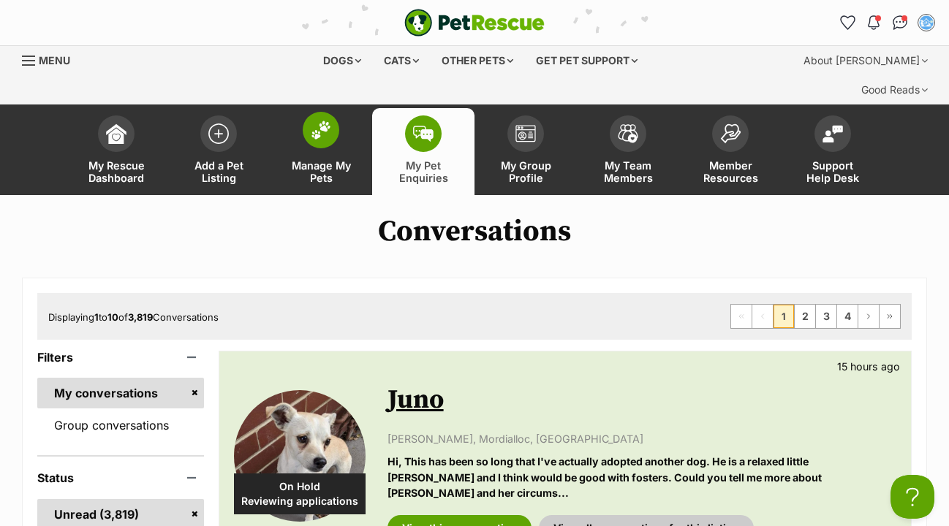
click at [320, 121] on img at bounding box center [321, 130] width 20 height 19
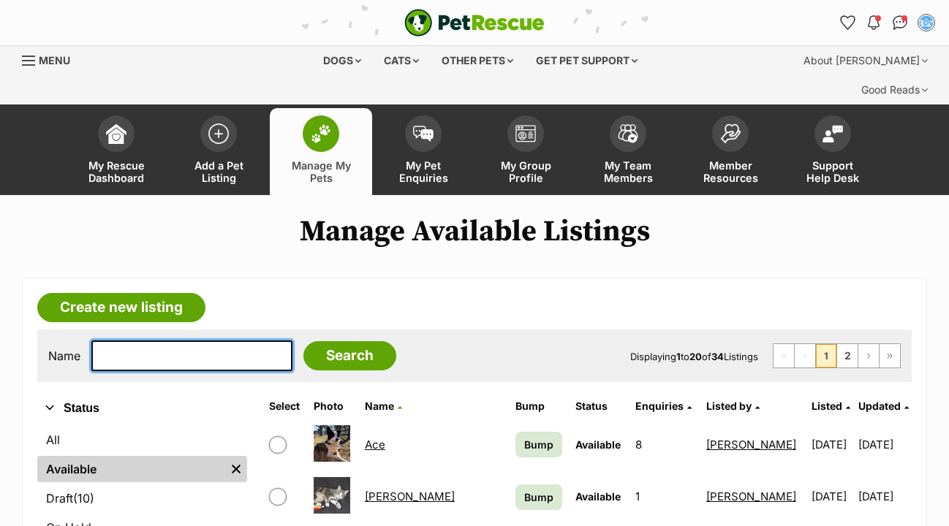
click at [192, 341] on input "text" at bounding box center [191, 356] width 201 height 31
type input "Mario"
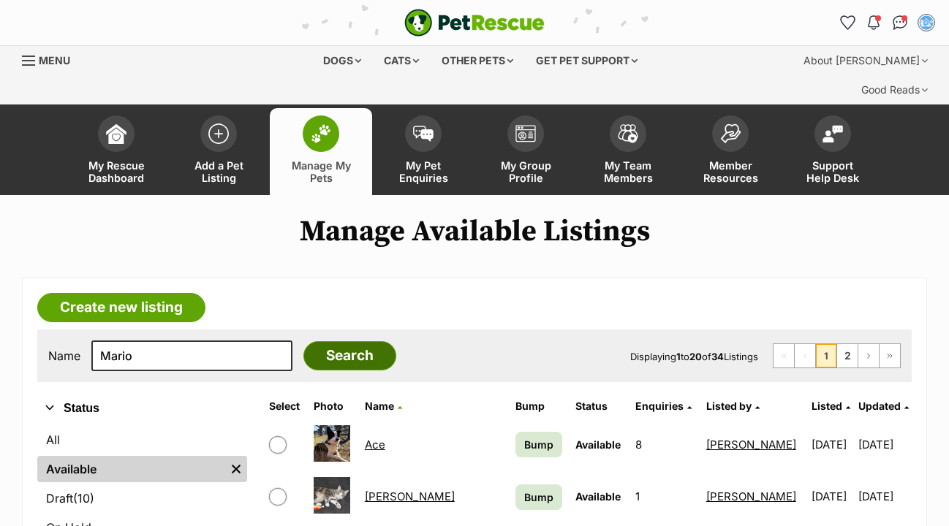
drag, startPoint x: 192, startPoint y: 284, endPoint x: 350, endPoint y: 317, distance: 162.0
click at [350, 341] on input "Search" at bounding box center [349, 355] width 93 height 29
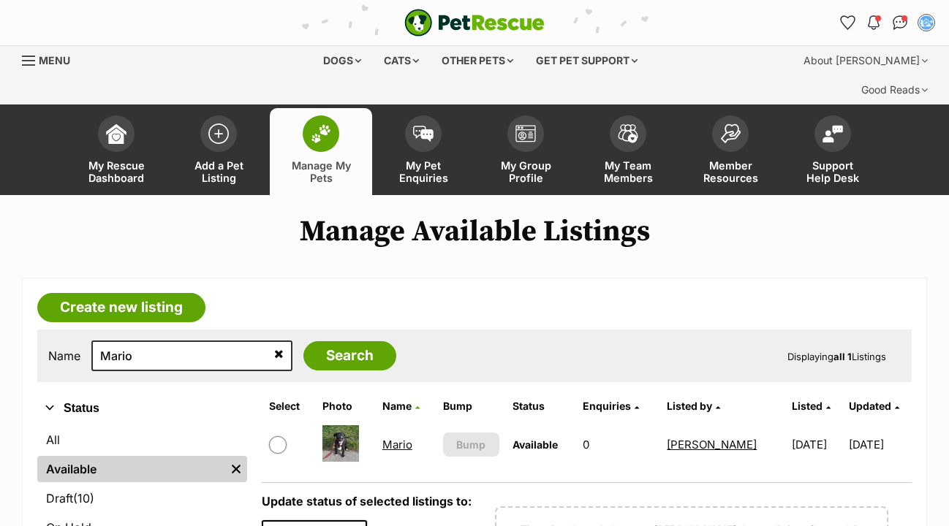
click at [398, 438] on link "Mario" at bounding box center [397, 445] width 30 height 14
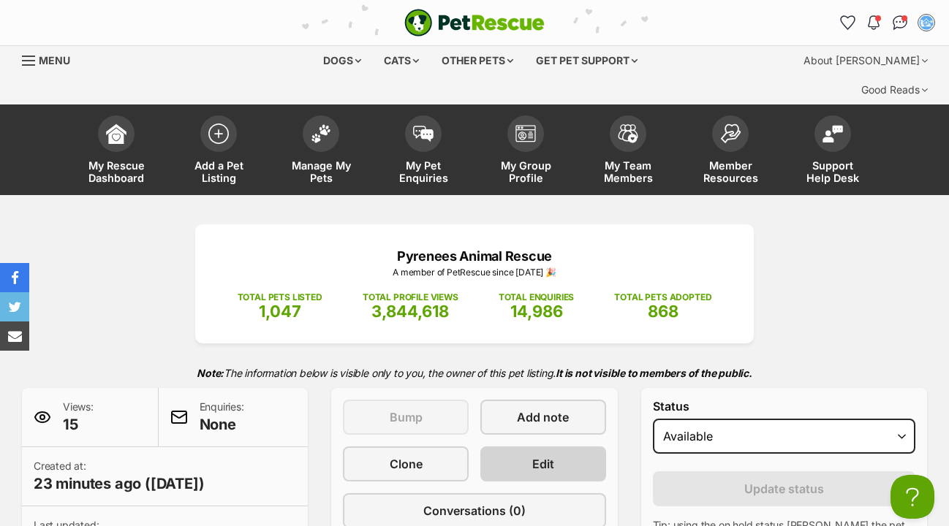
click at [572, 447] on link "Edit" at bounding box center [543, 464] width 126 height 35
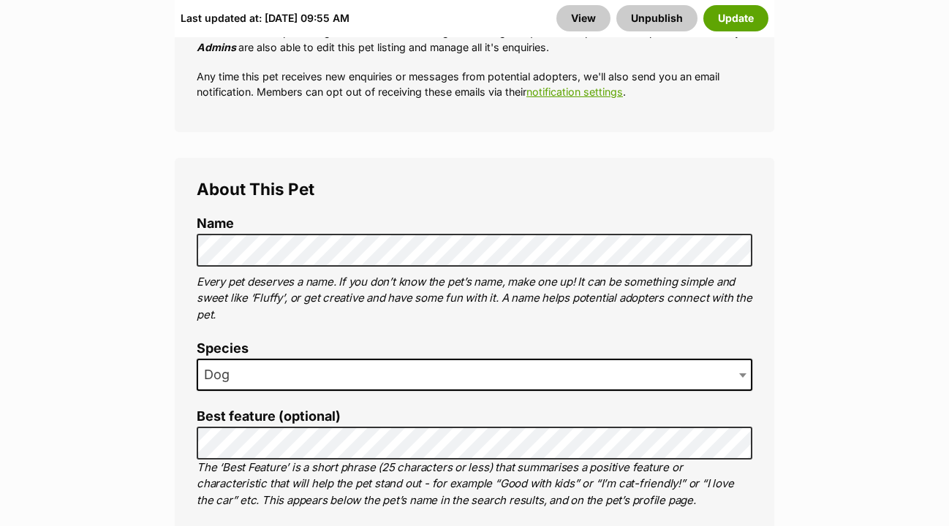
scroll to position [758, 0]
click at [471, 526] on label "Personality" at bounding box center [475, 534] width 556 height 15
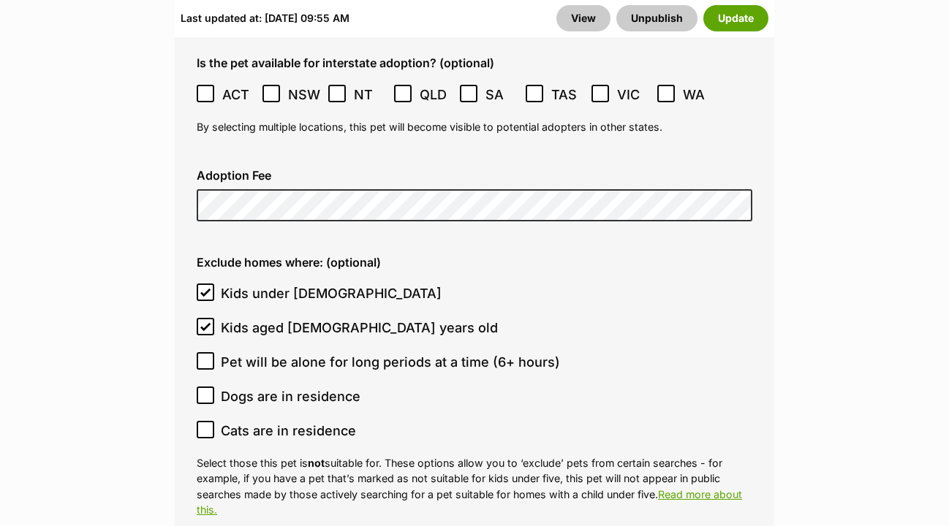
scroll to position [4288, 0]
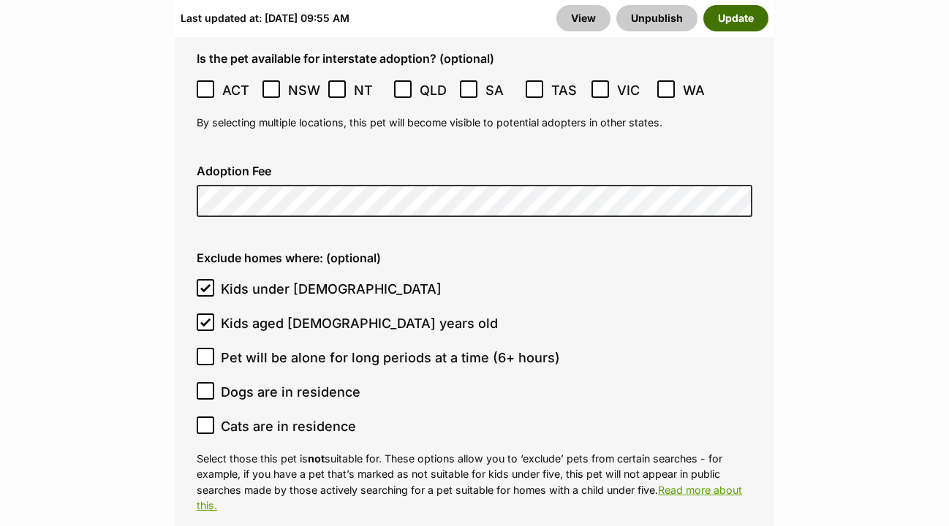
click at [735, 19] on button "Update" at bounding box center [735, 18] width 65 height 26
